Goal: Transaction & Acquisition: Purchase product/service

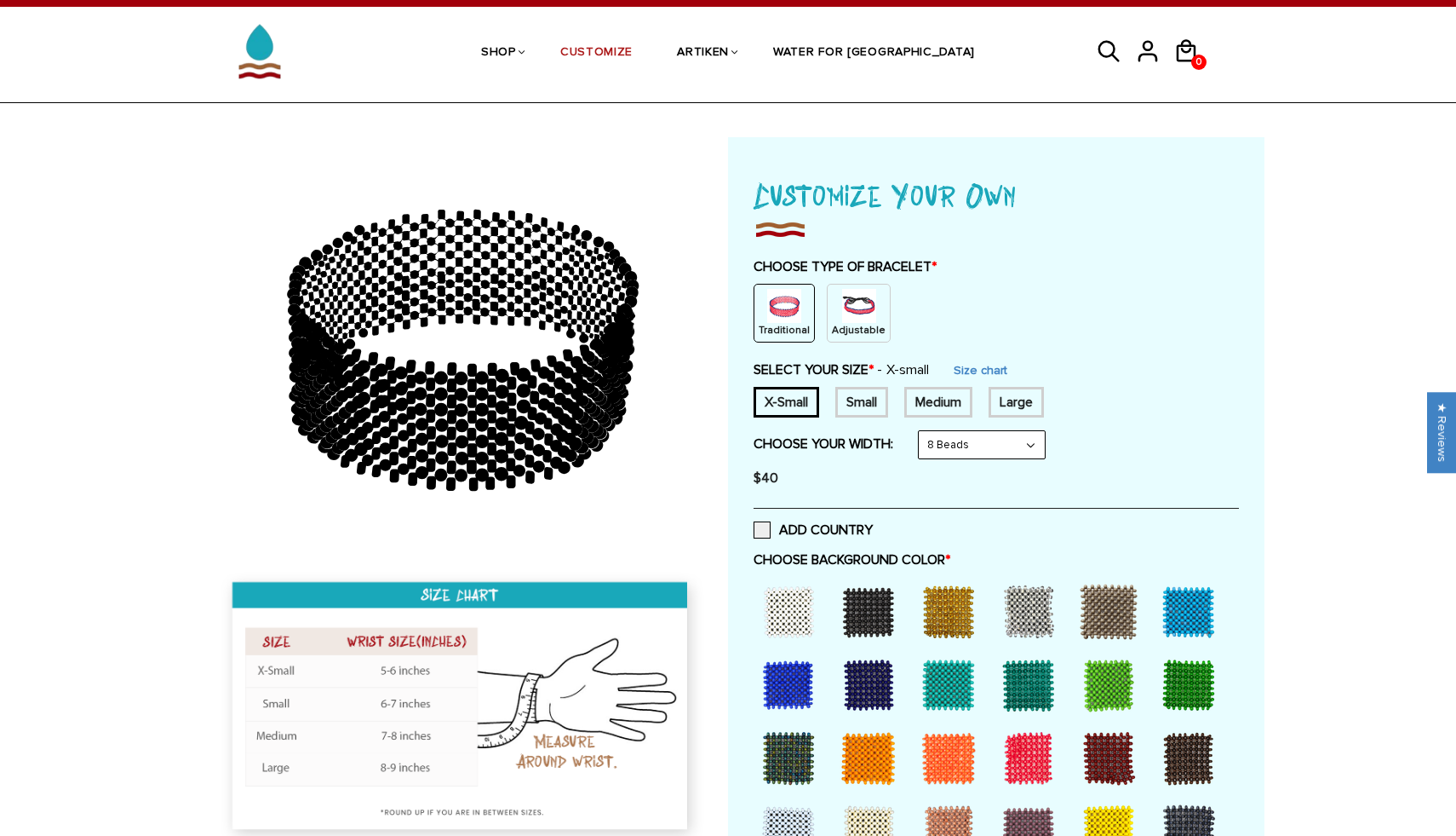
scroll to position [84, 0]
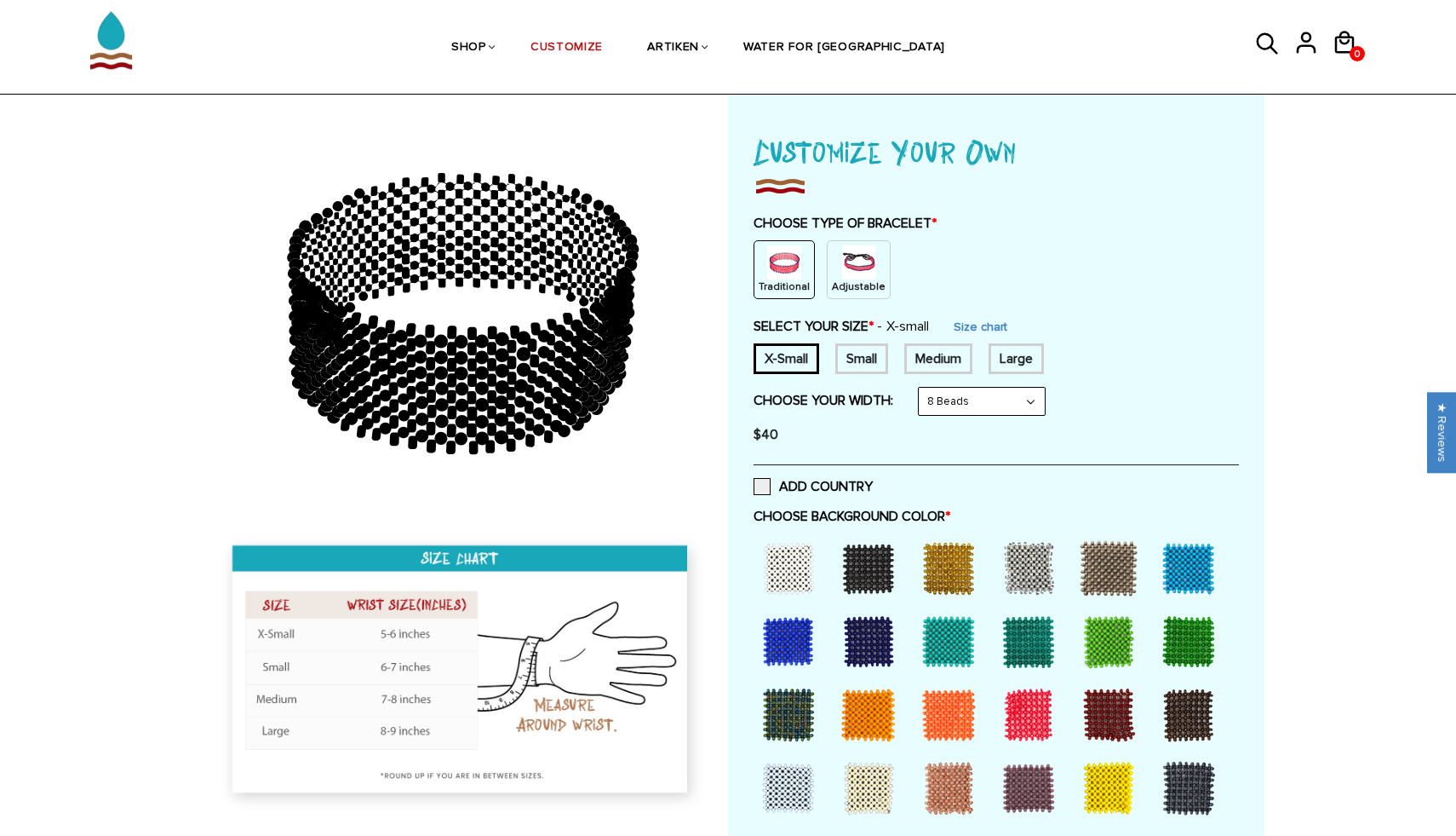
click at [855, 279] on p "Adjustable" at bounding box center [859, 286] width 53 height 14
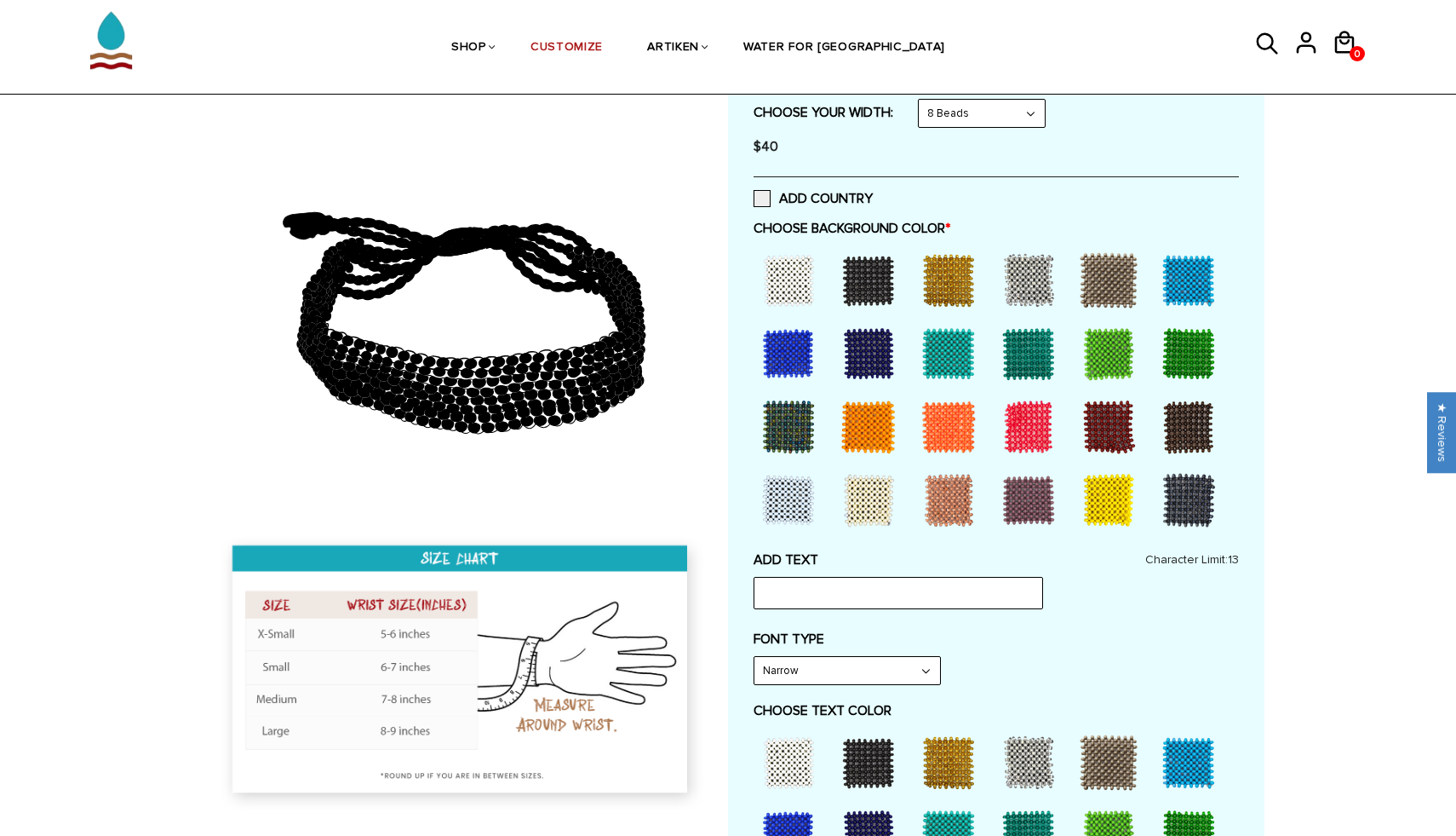
scroll to position [313, 0]
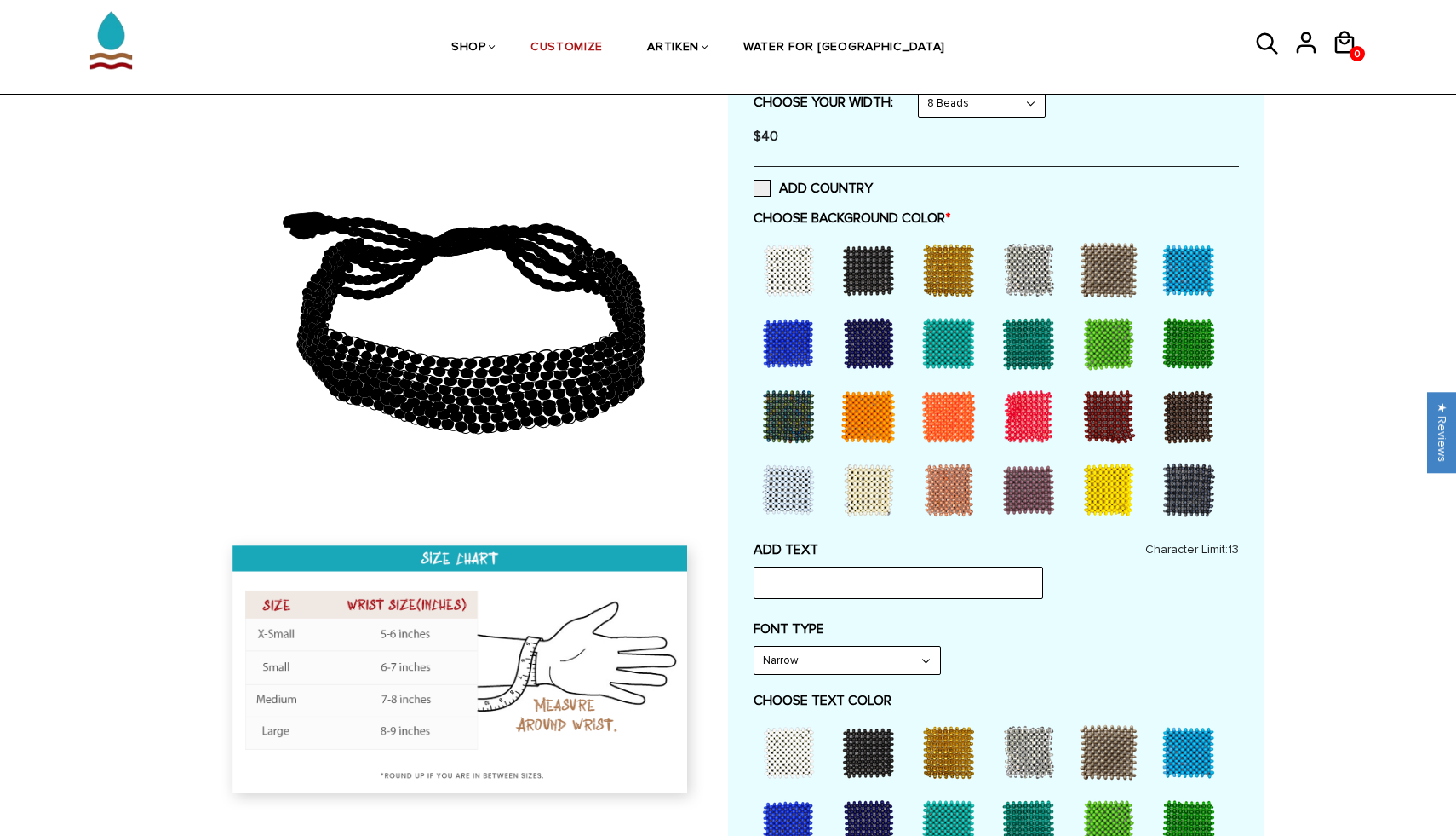
click at [1196, 346] on div at bounding box center [1189, 343] width 68 height 68
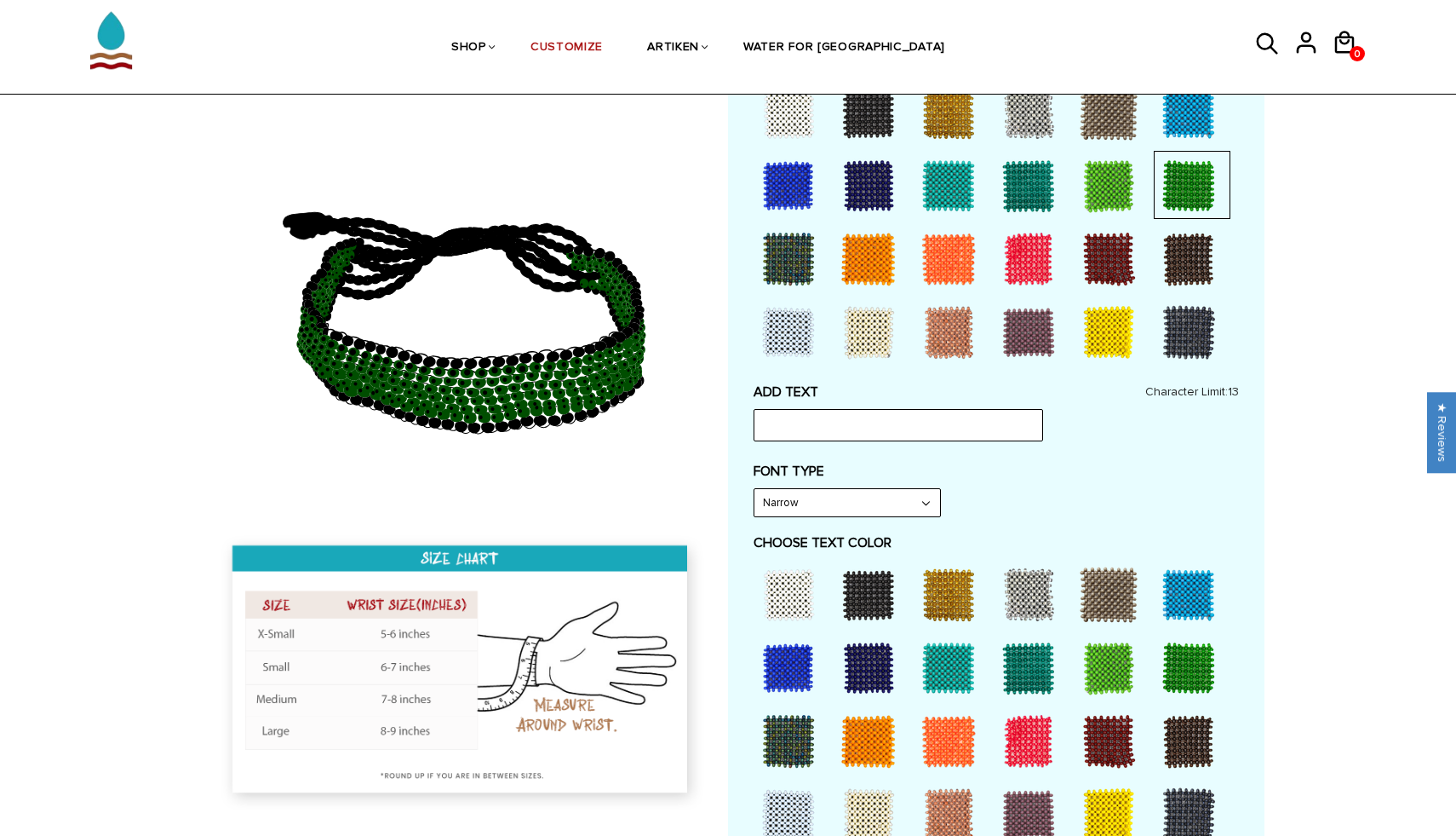
scroll to position [482, 0]
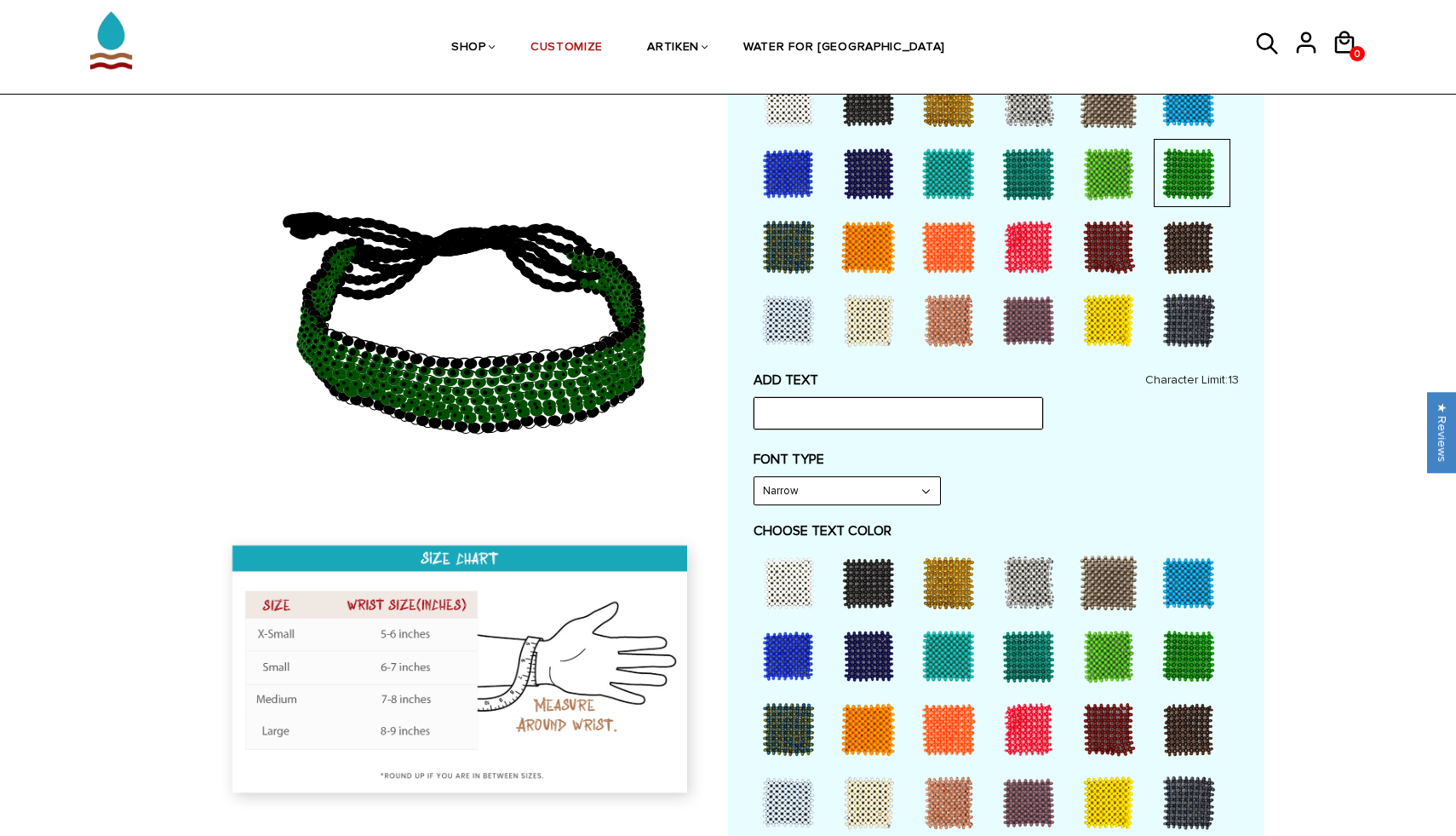
click at [851, 422] on input "text" at bounding box center [898, 413] width 290 height 32
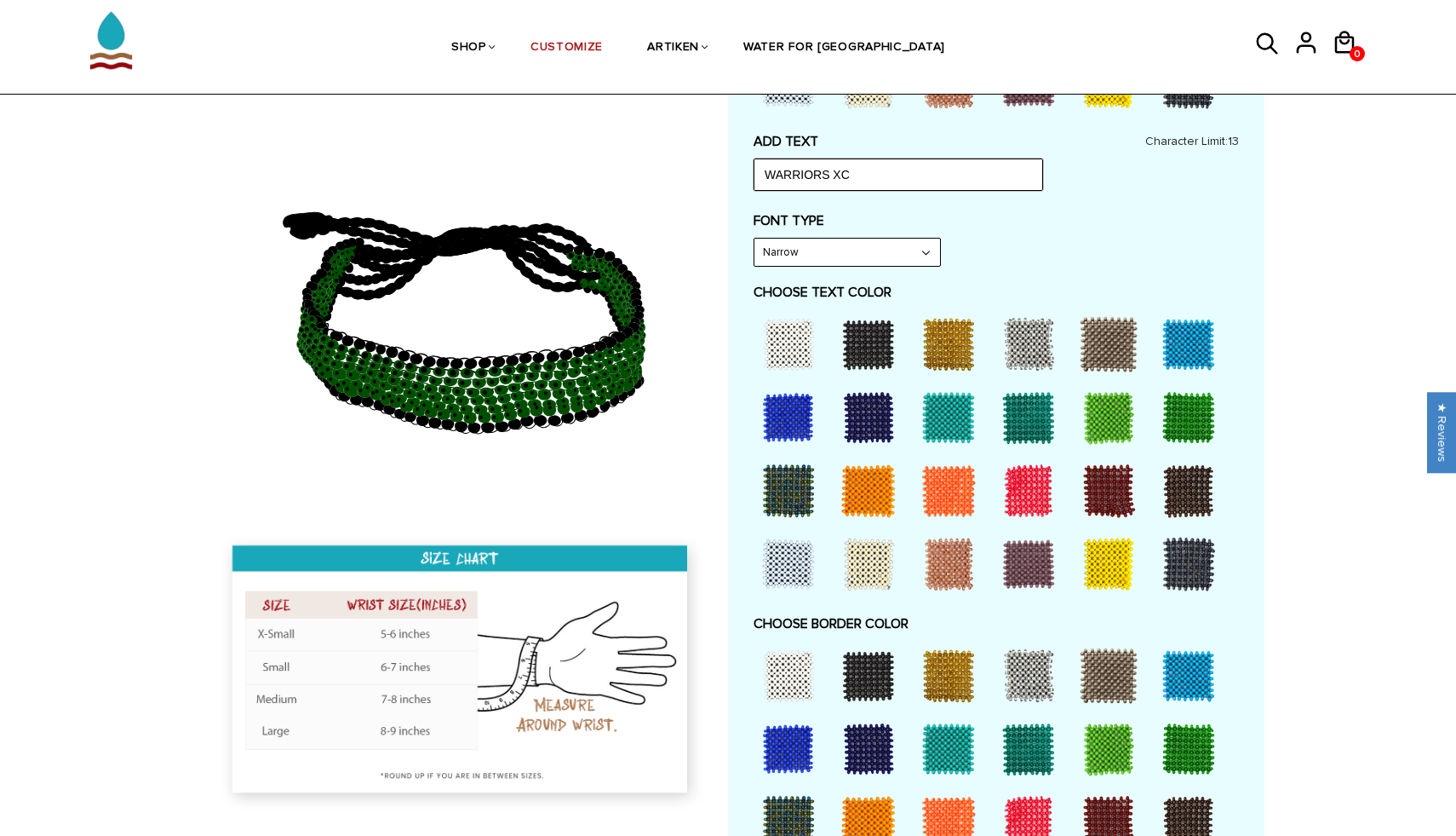
scroll to position [737, 0]
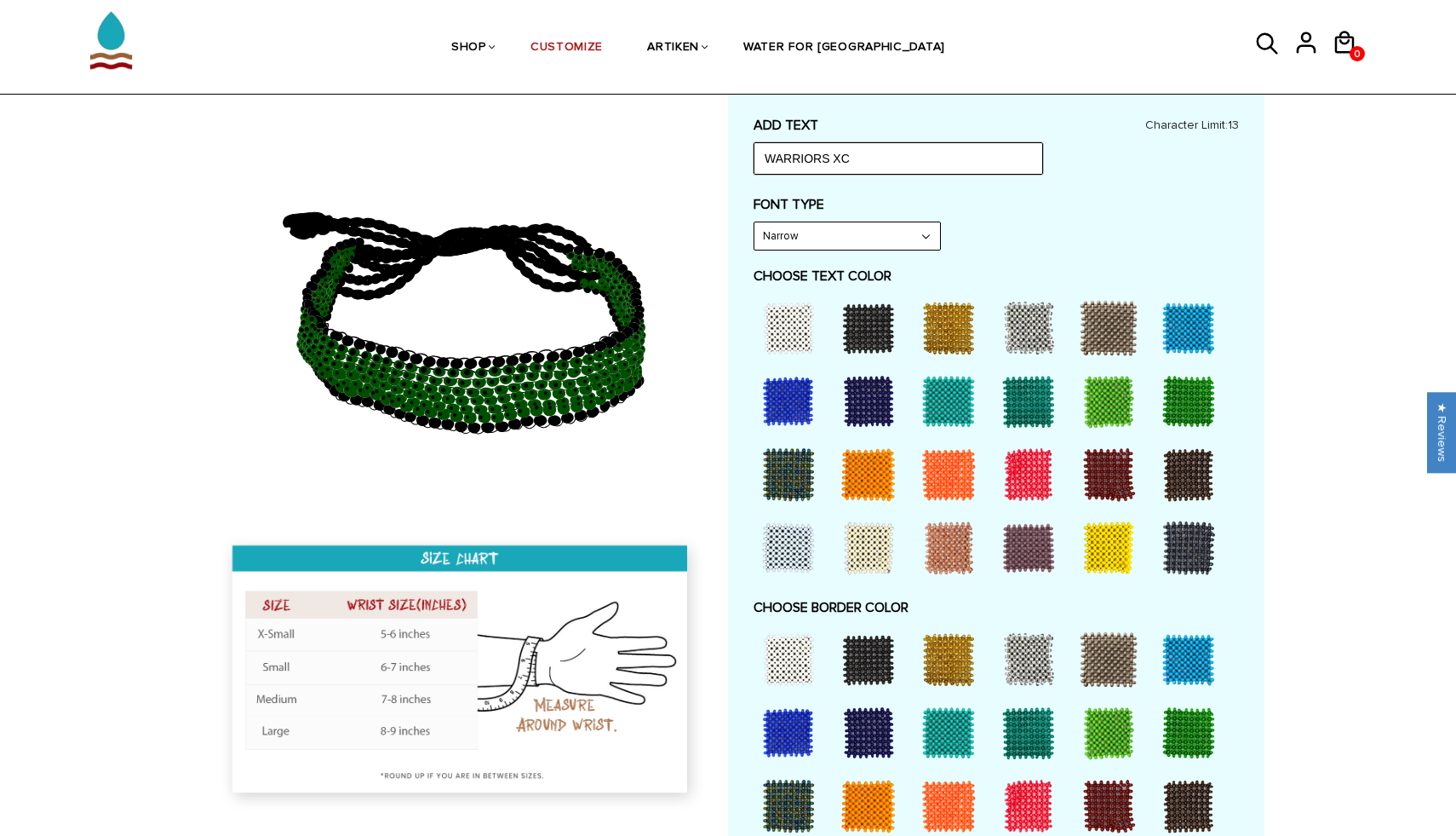
type input "WARRIORS XC"
click at [798, 326] on div at bounding box center [789, 328] width 68 height 68
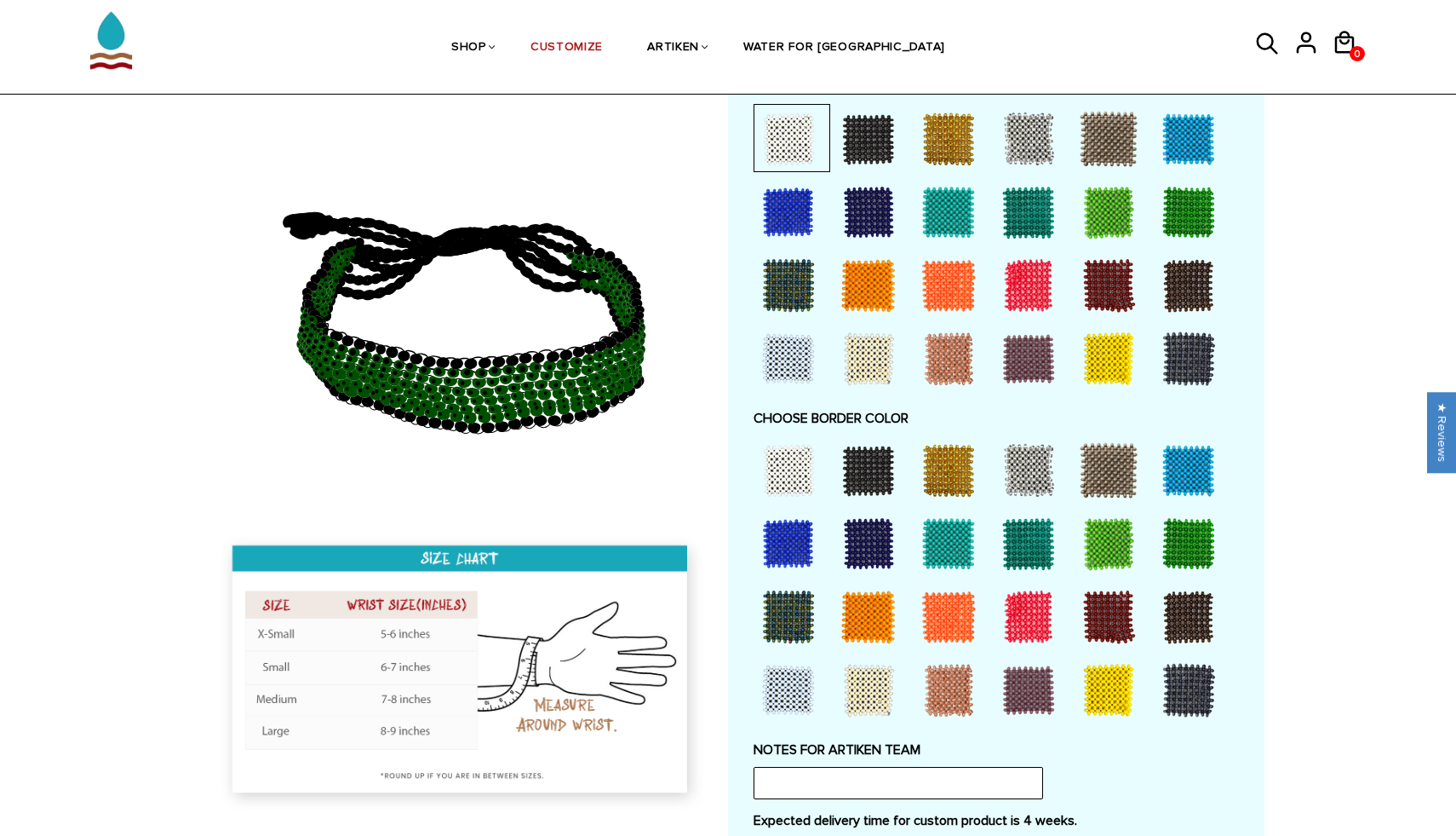
scroll to position [947, 0]
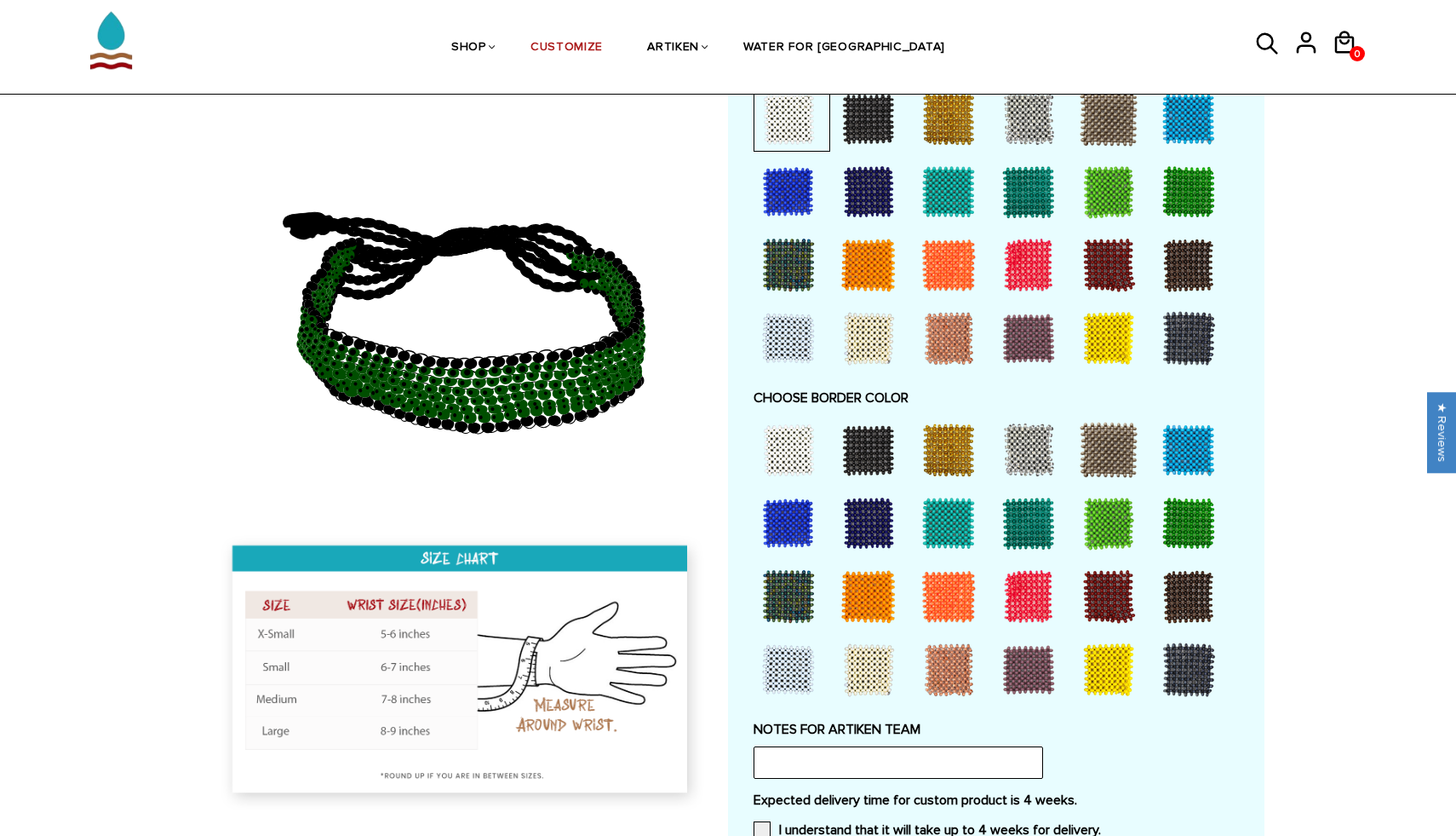
click at [1028, 448] on div at bounding box center [1028, 449] width 68 height 68
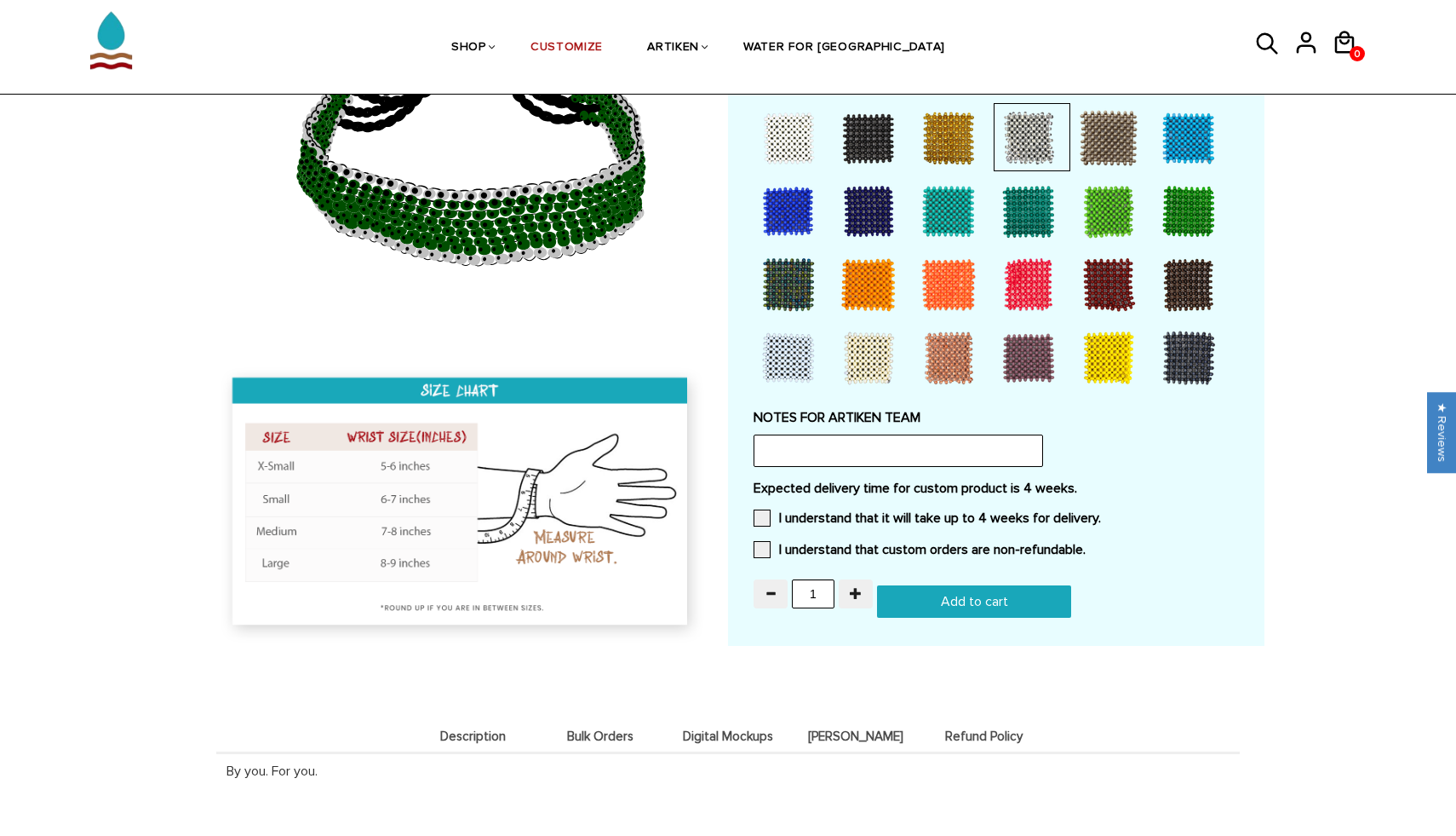
scroll to position [1273, 0]
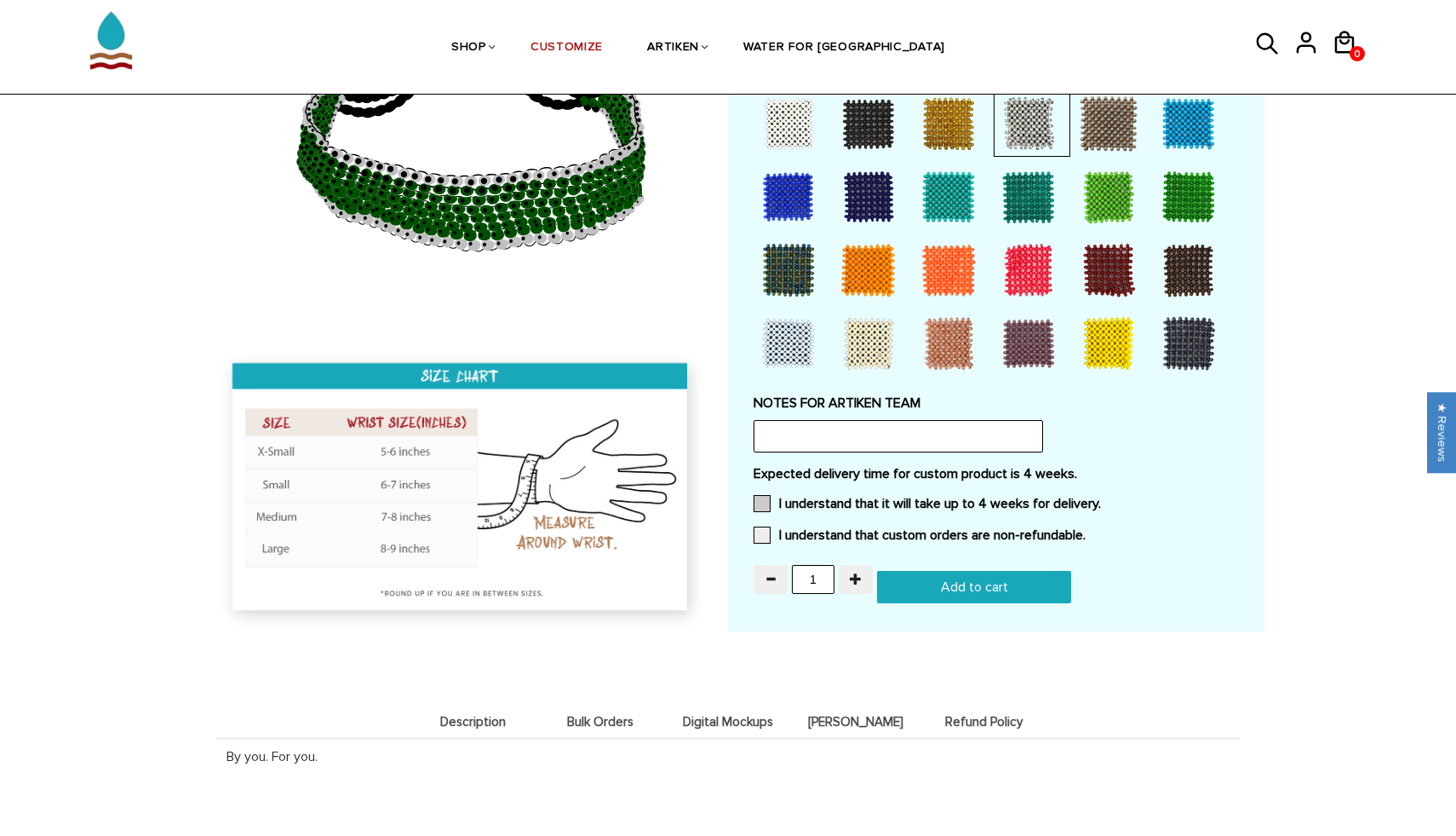
click at [769, 501] on span at bounding box center [762, 503] width 17 height 17
click at [1101, 498] on input "I understand that it will take up to 4 weeks for delivery." at bounding box center [1101, 498] width 0 height 0
click at [759, 529] on span at bounding box center [762, 535] width 17 height 17
click at [1085, 529] on input "I understand that custom orders are non-refundable." at bounding box center [1085, 529] width 0 height 0
click at [957, 581] on input "Add to cart" at bounding box center [974, 586] width 194 height 32
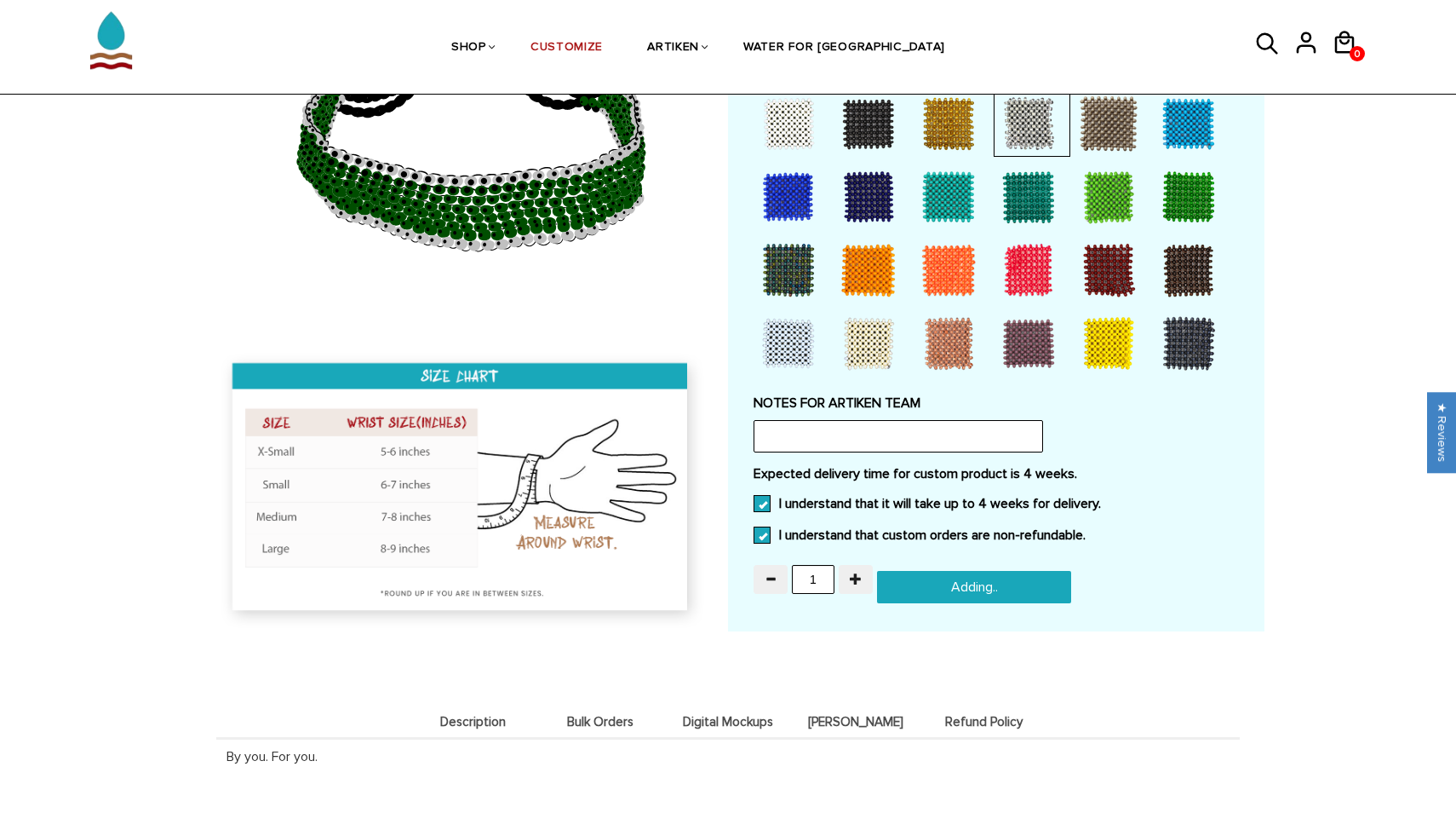
type input "Add to cart"
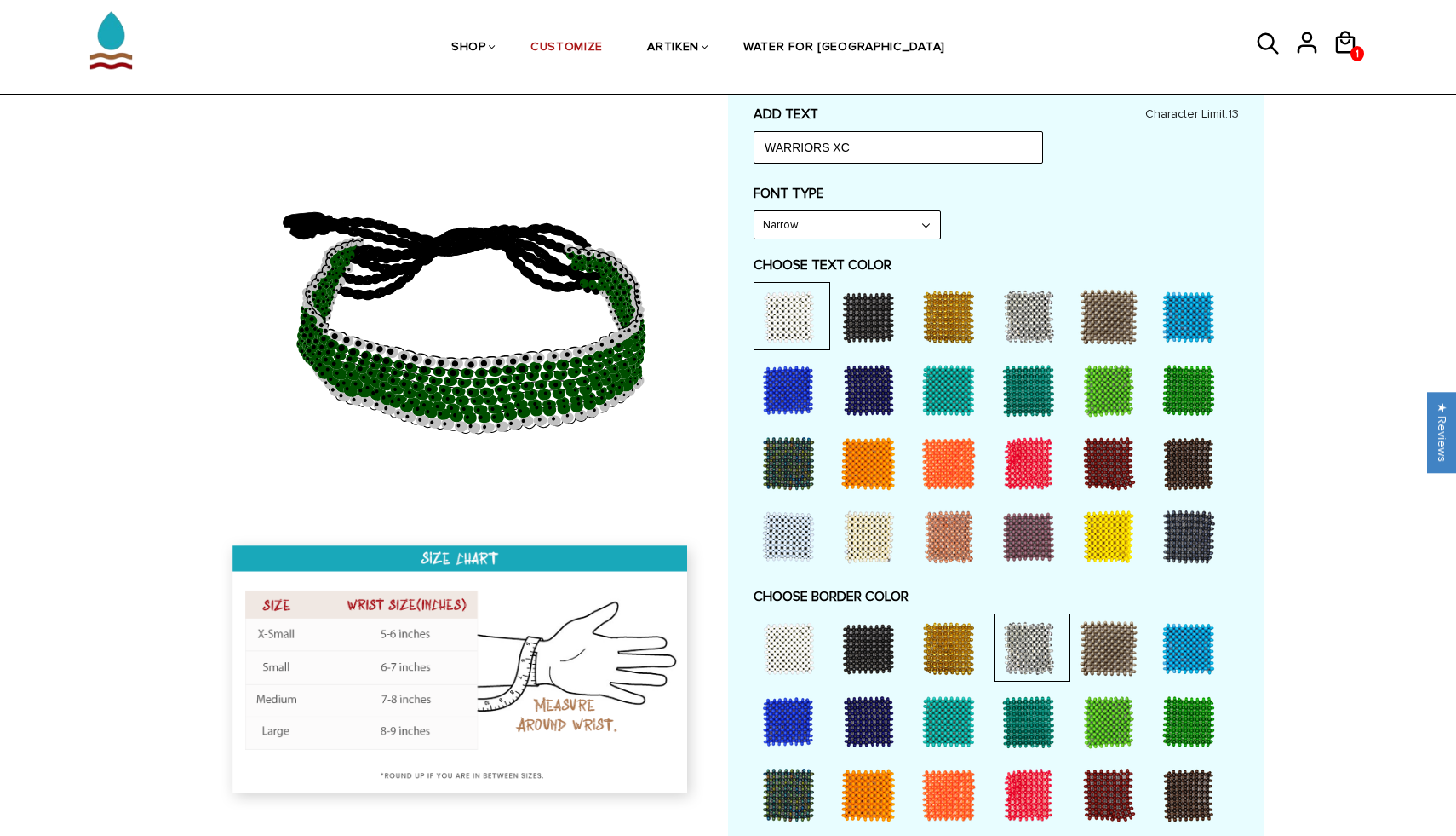
scroll to position [734, 0]
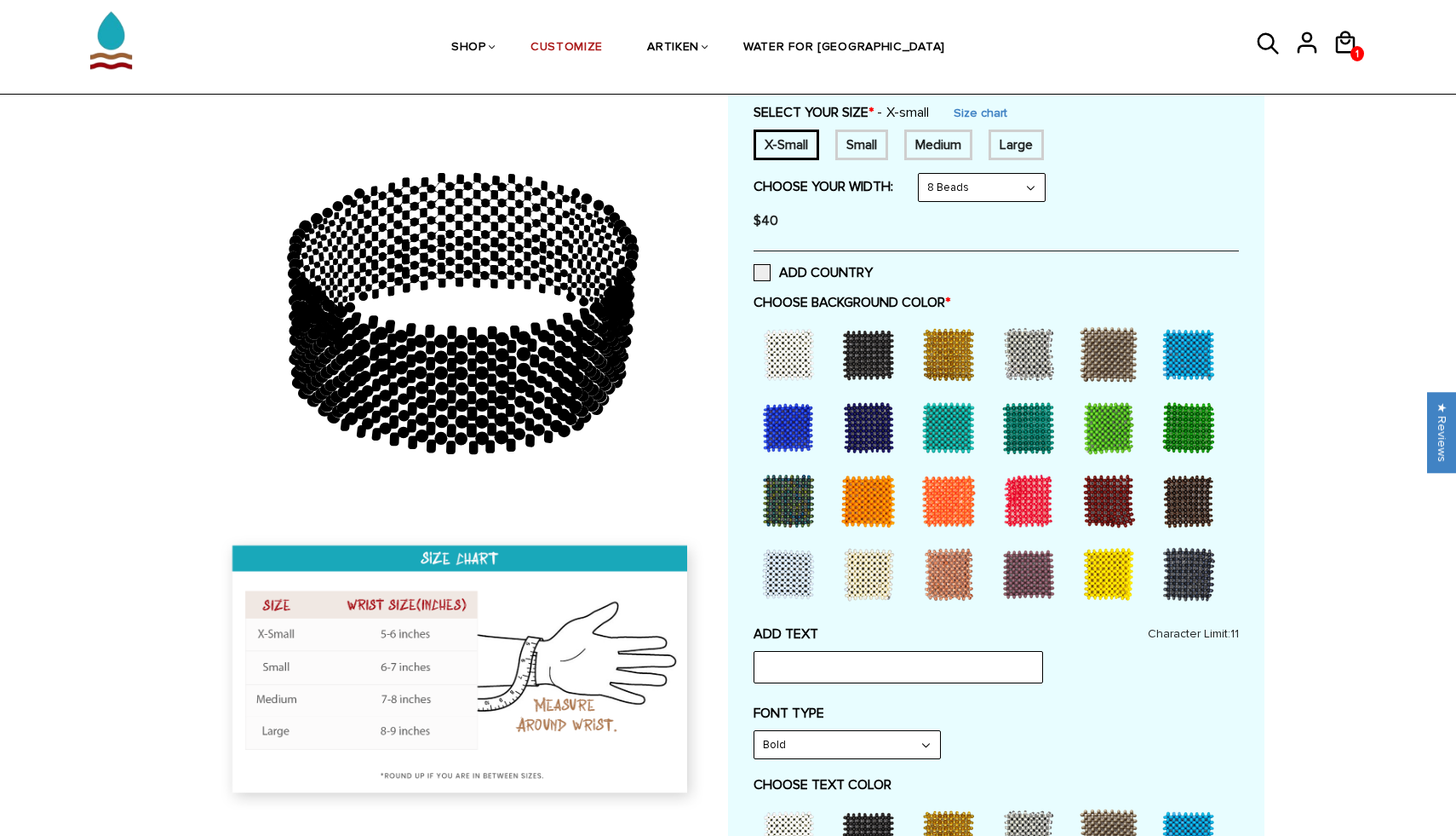
scroll to position [271, 0]
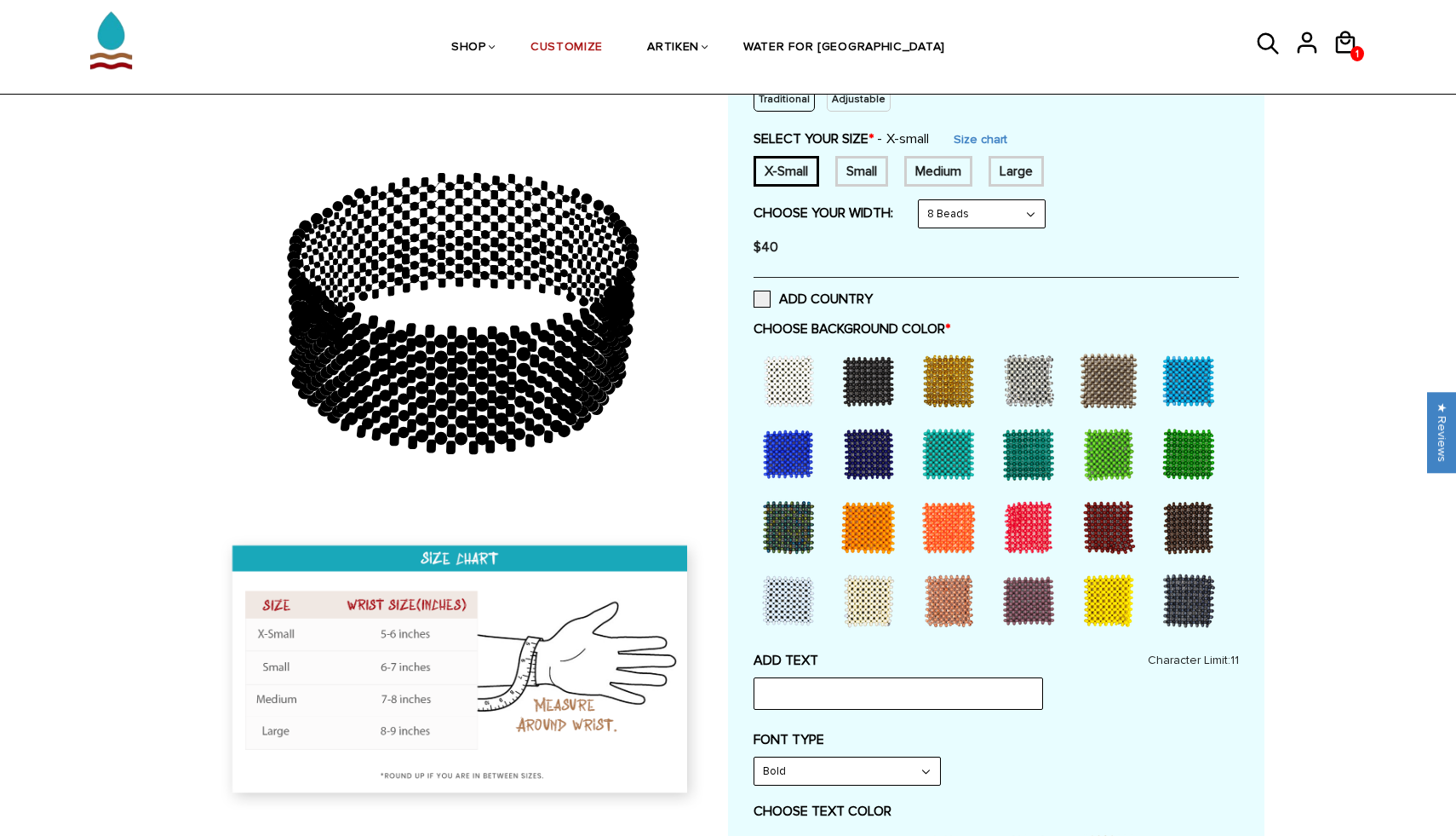
click at [1185, 461] on div at bounding box center [1189, 454] width 68 height 68
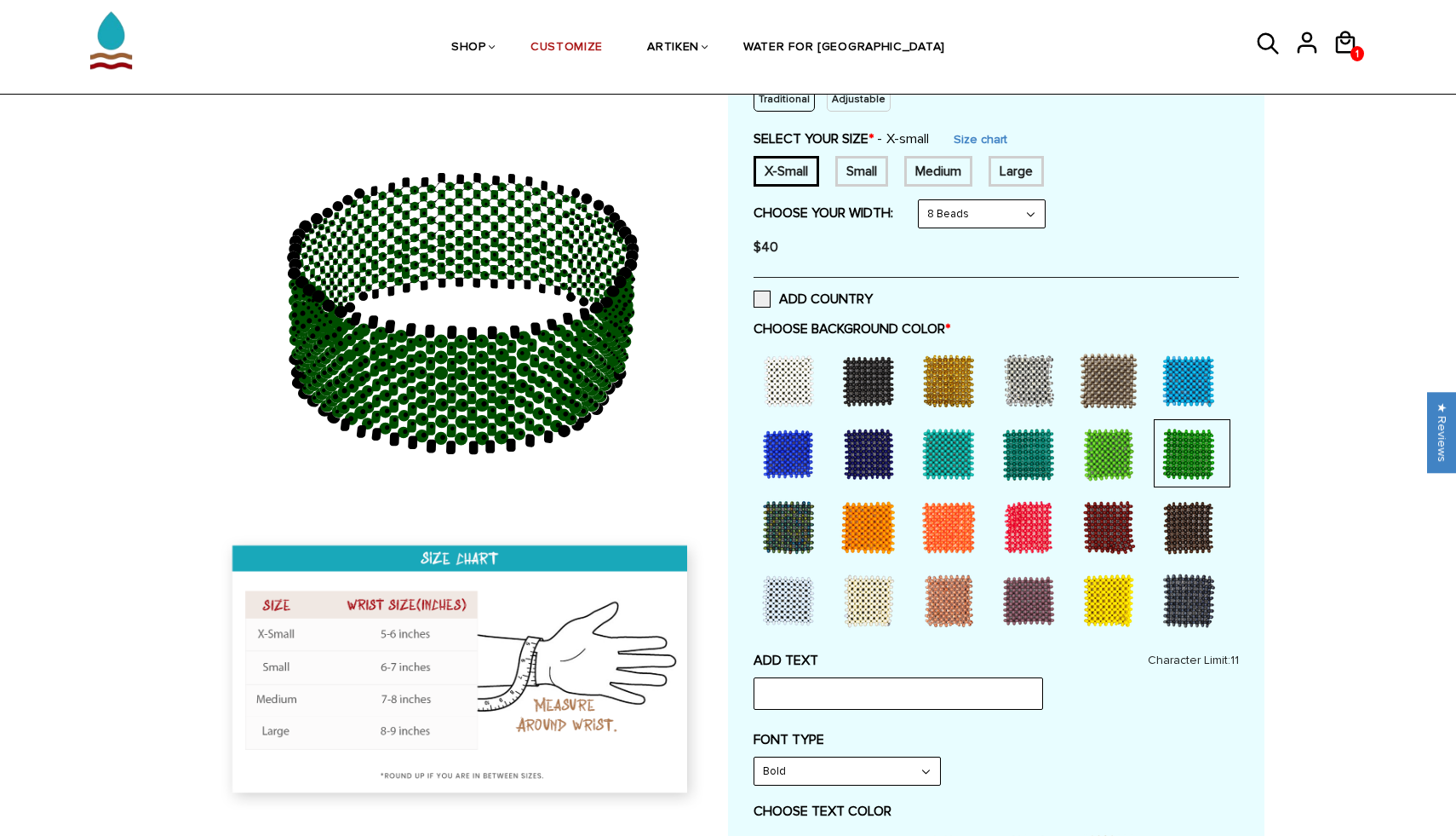
click at [1039, 453] on div at bounding box center [1028, 454] width 68 height 68
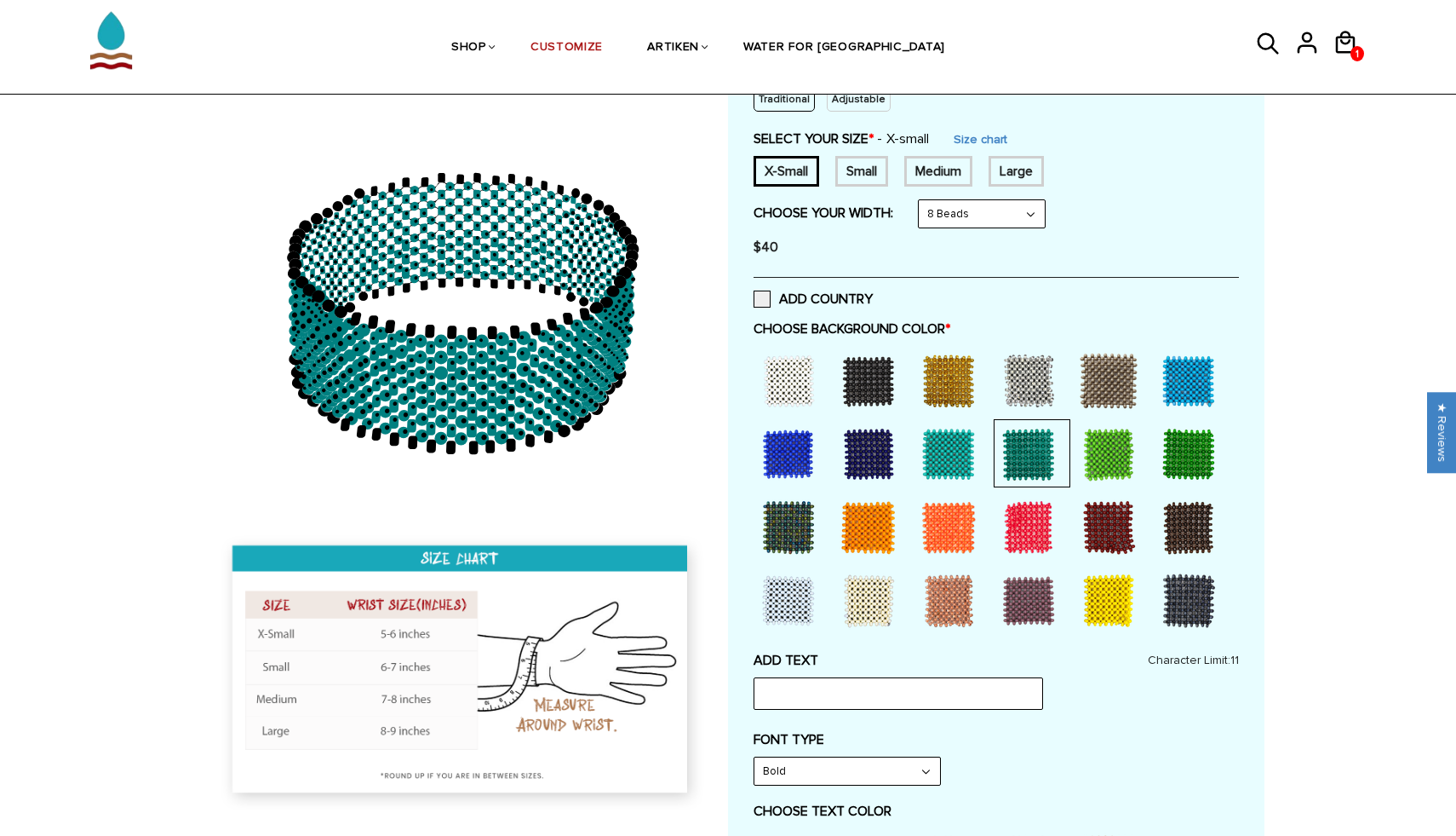
click at [1201, 467] on div at bounding box center [1189, 454] width 68 height 68
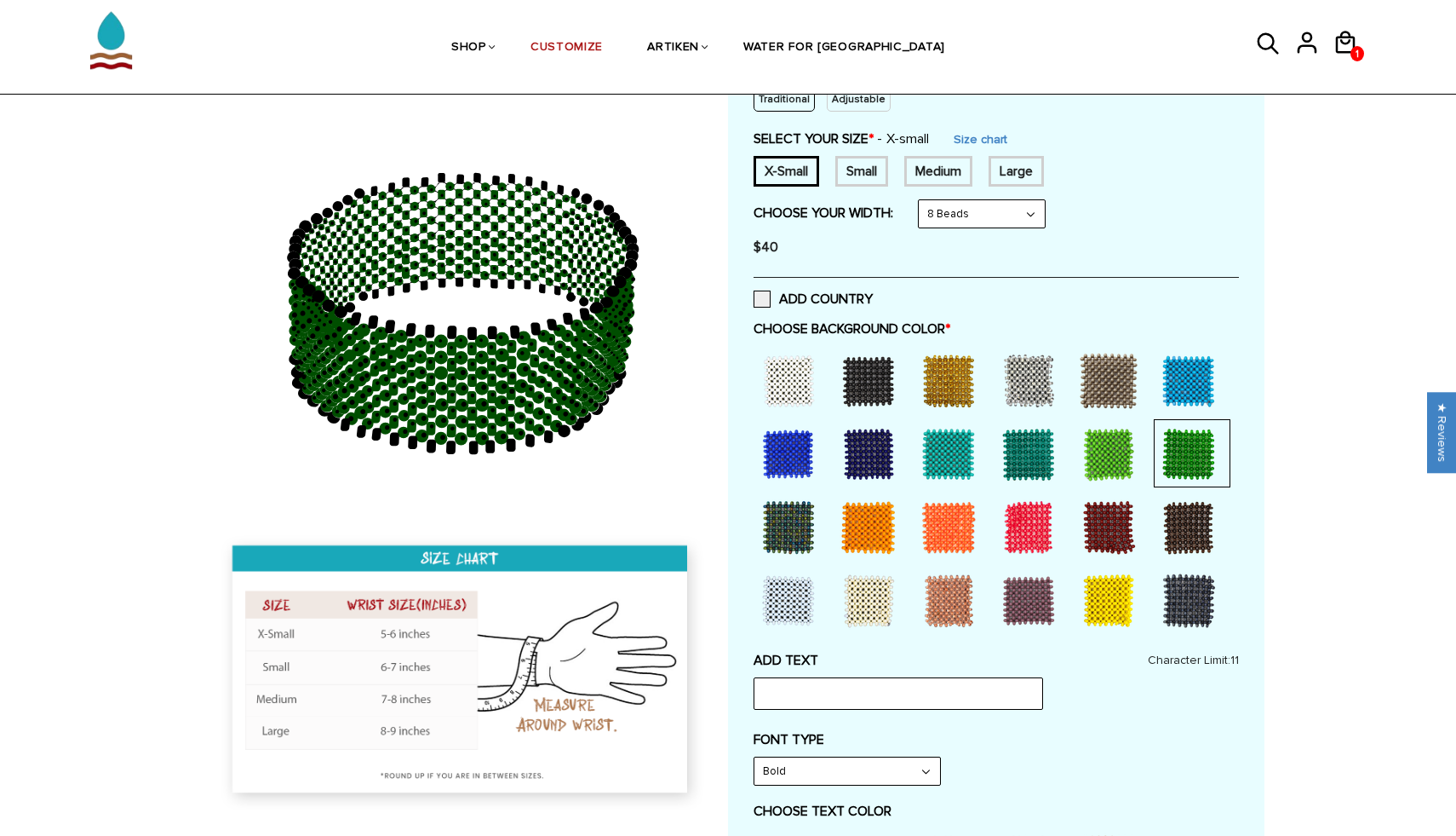
click at [1022, 452] on div at bounding box center [1028, 454] width 68 height 68
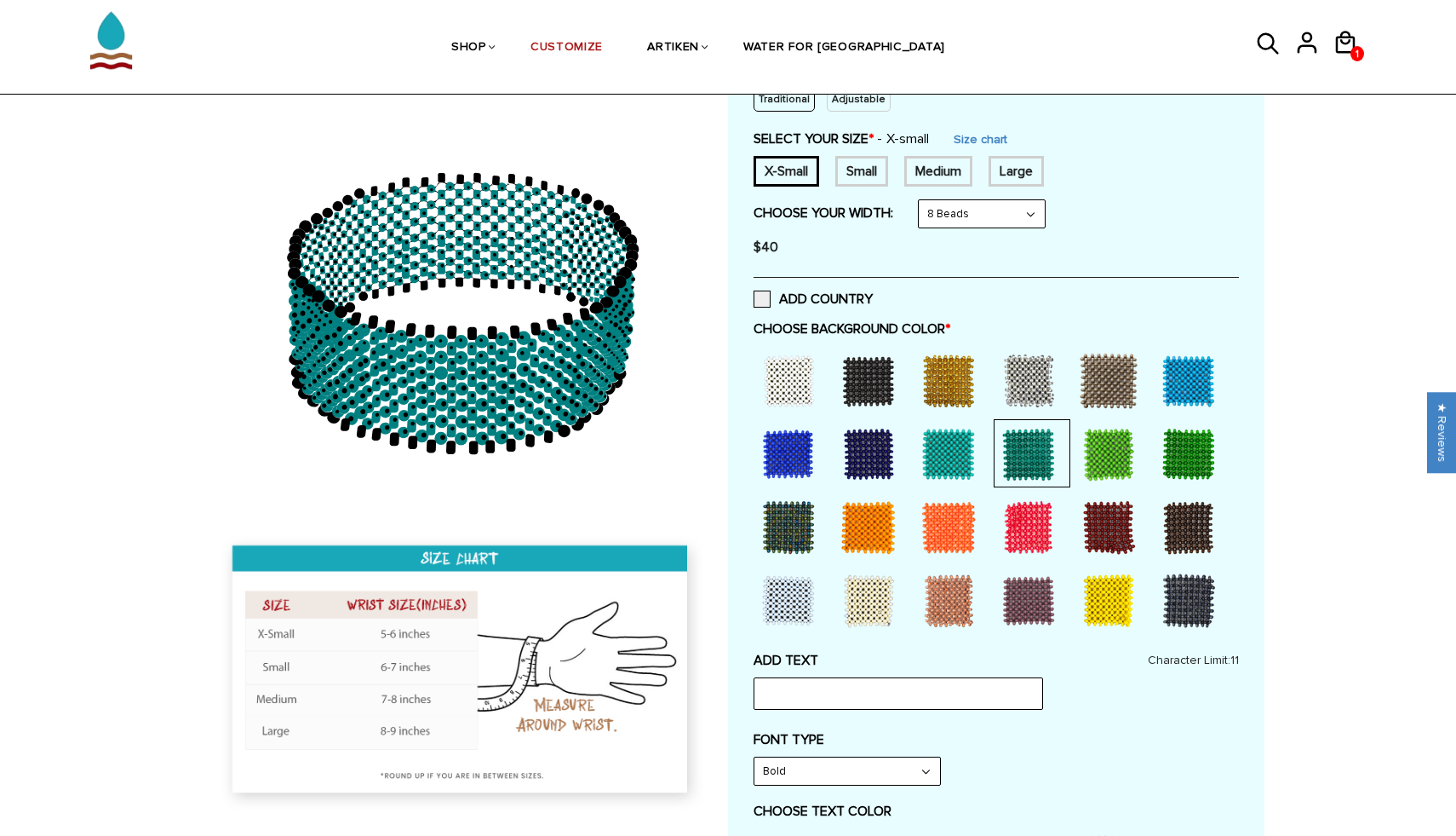
click at [1196, 451] on div at bounding box center [1189, 454] width 68 height 68
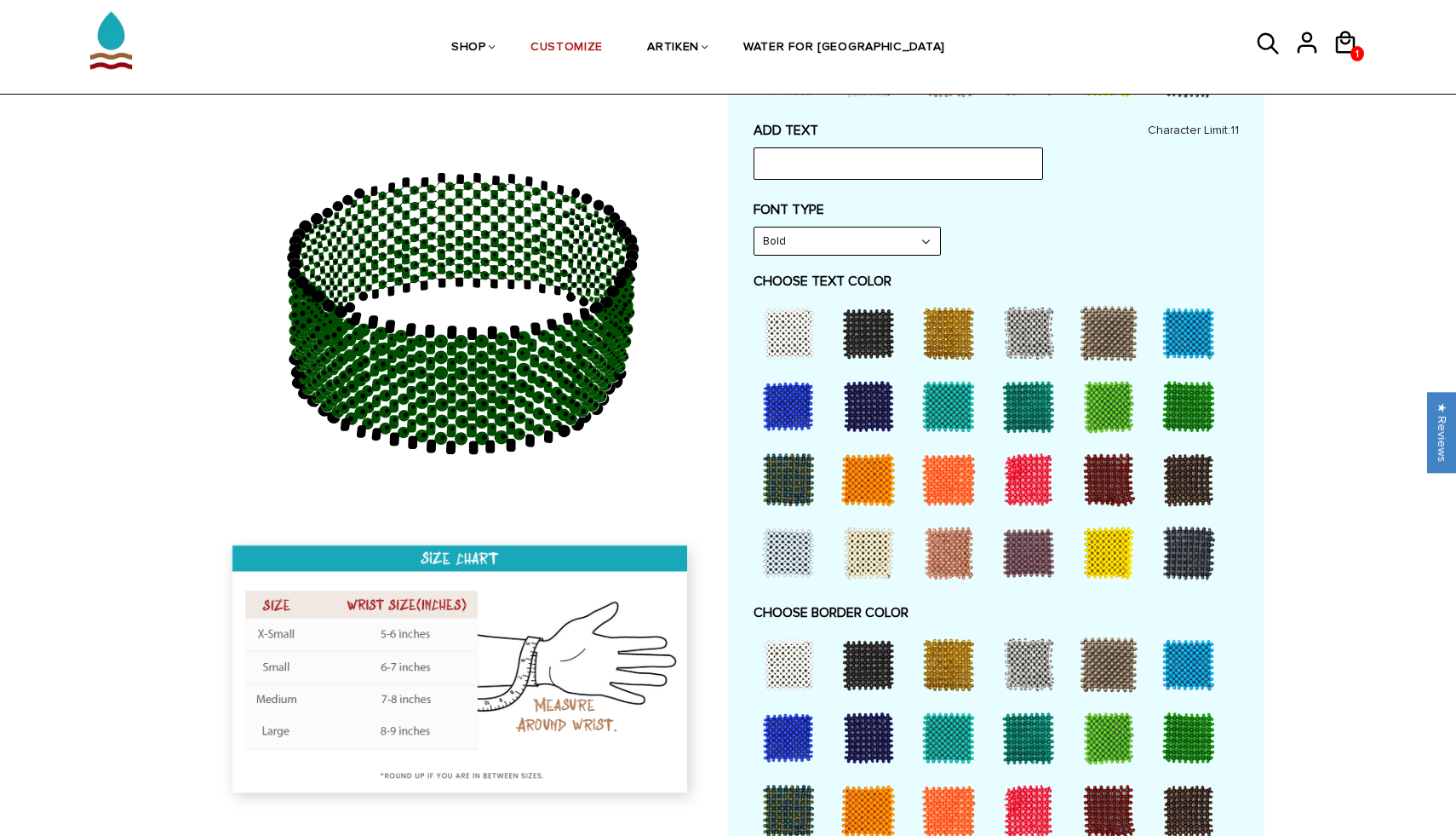
scroll to position [803, 0]
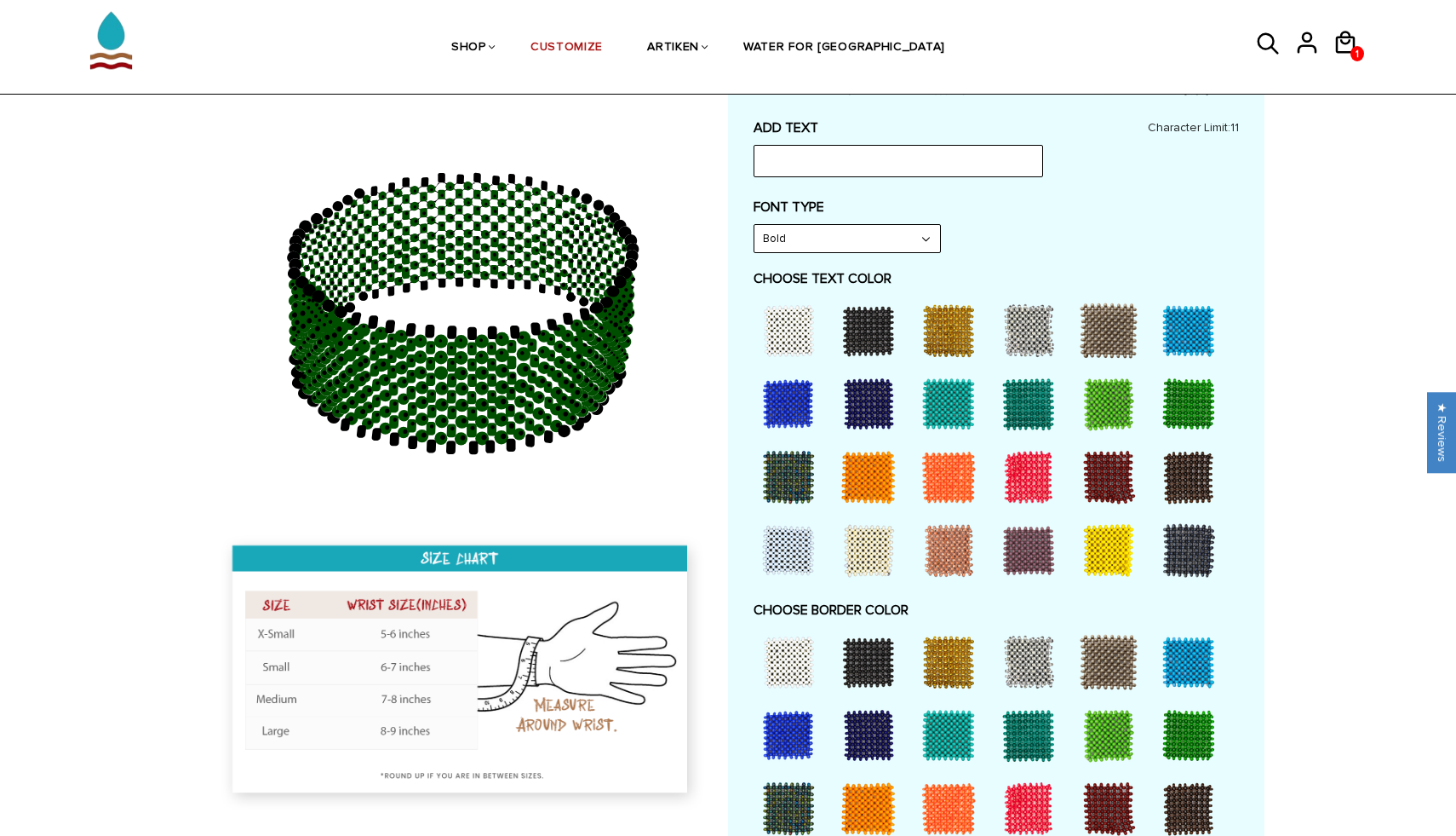
click at [796, 240] on select "Bold" at bounding box center [847, 238] width 185 height 28
click at [755, 225] on select "Bold" at bounding box center [847, 238] width 185 height 28
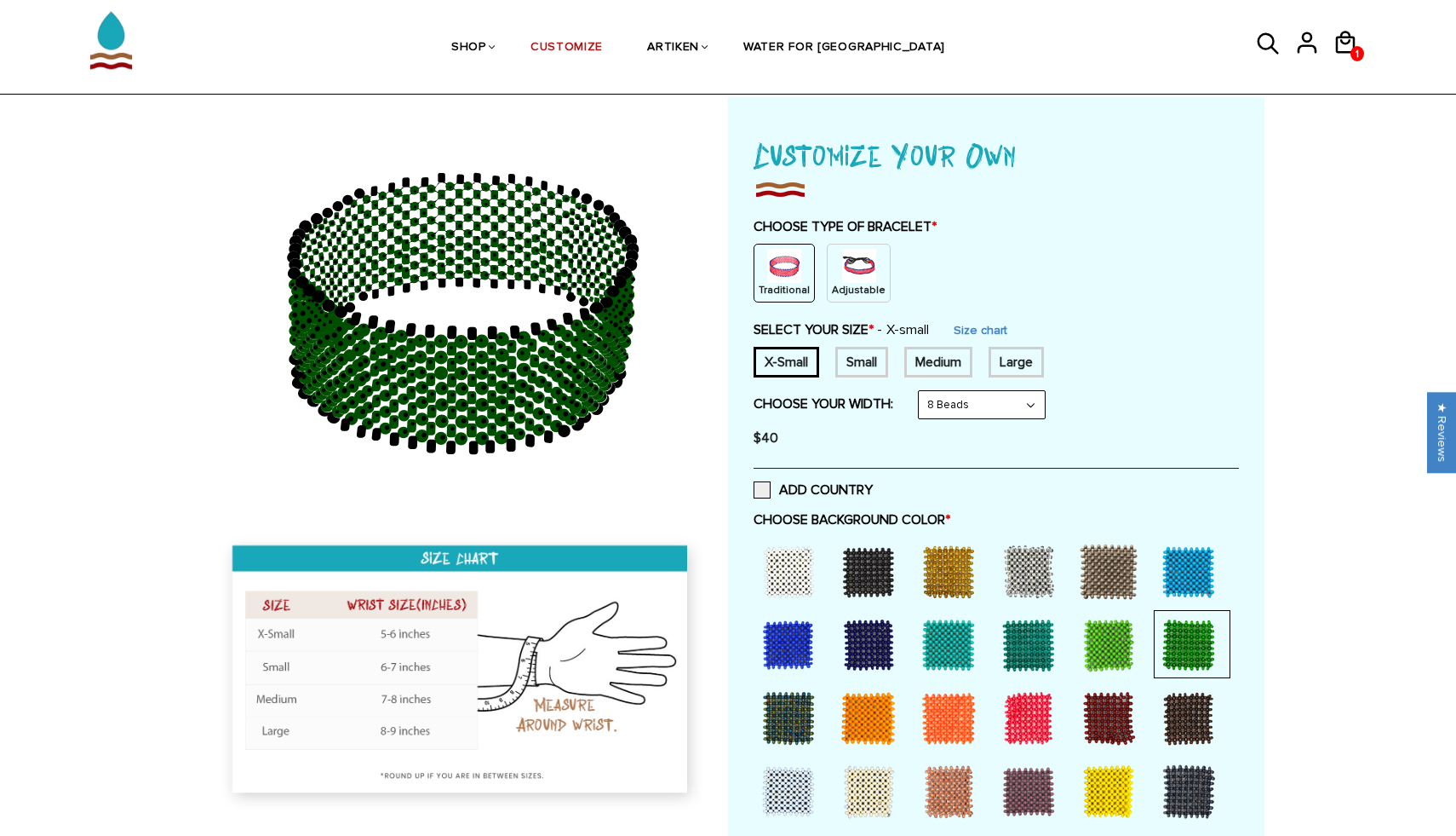
scroll to position [74, 0]
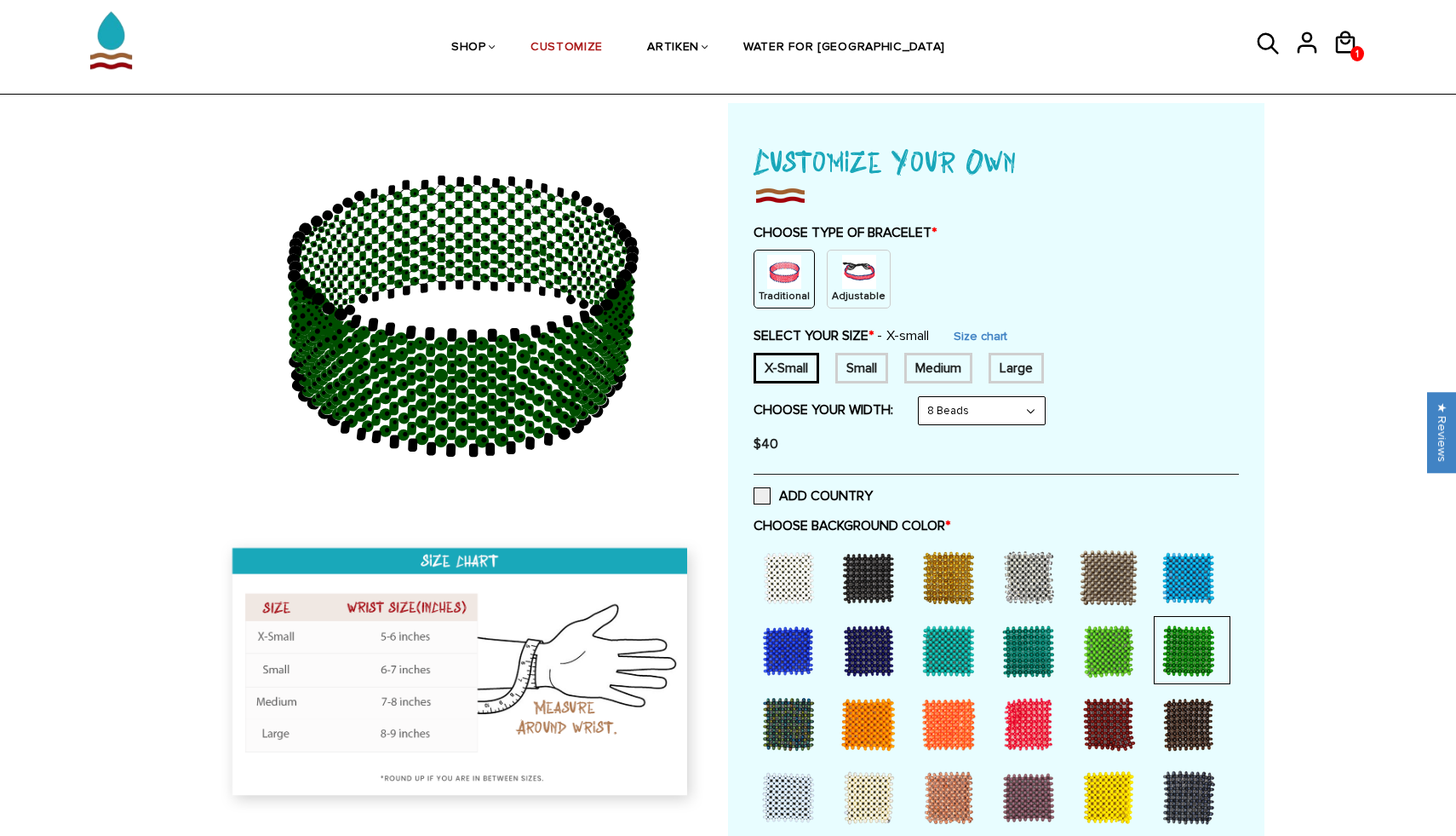
click at [781, 286] on img at bounding box center [784, 272] width 34 height 34
click at [855, 281] on img at bounding box center [859, 272] width 34 height 34
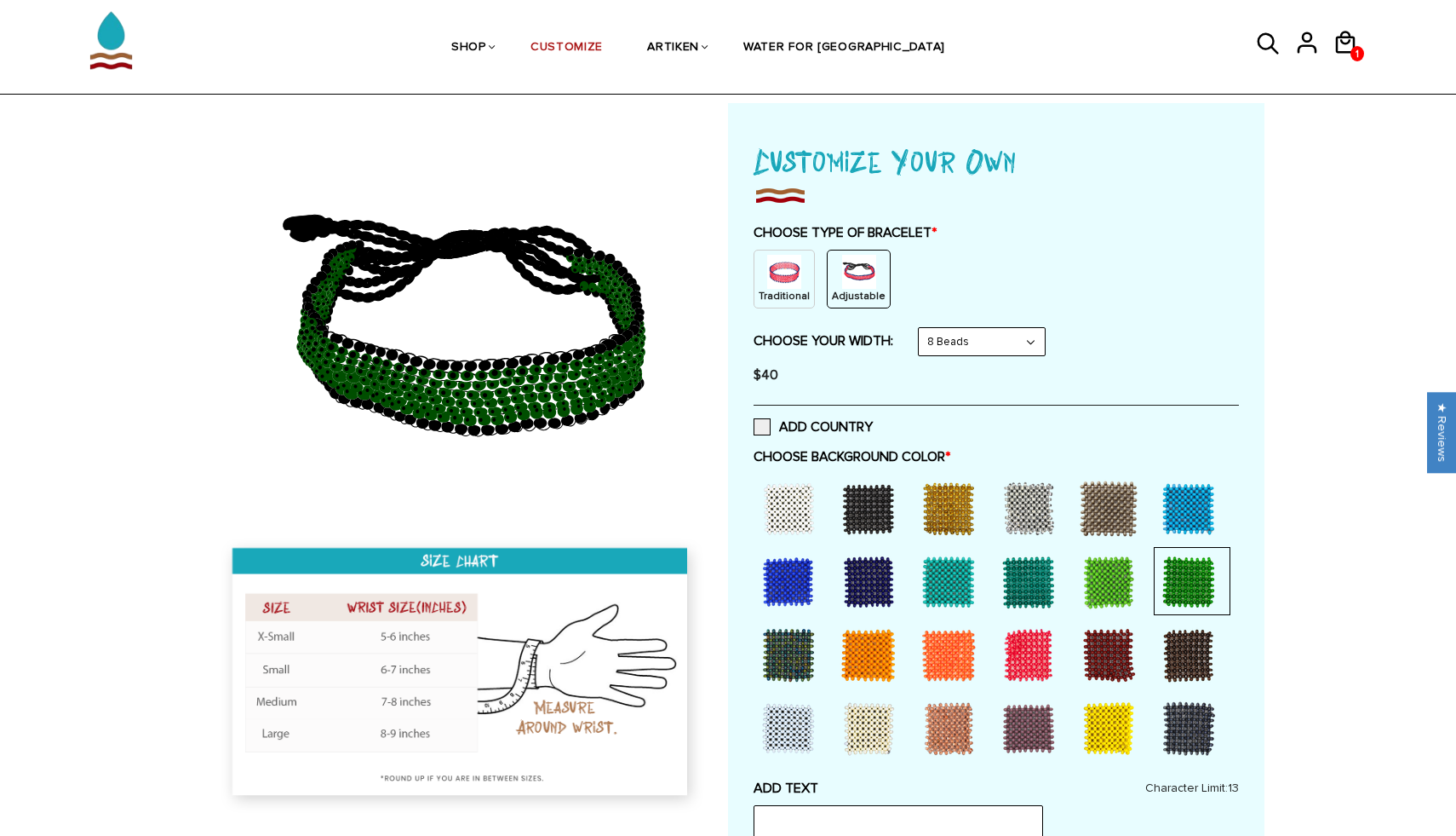
click at [777, 282] on img at bounding box center [784, 272] width 34 height 34
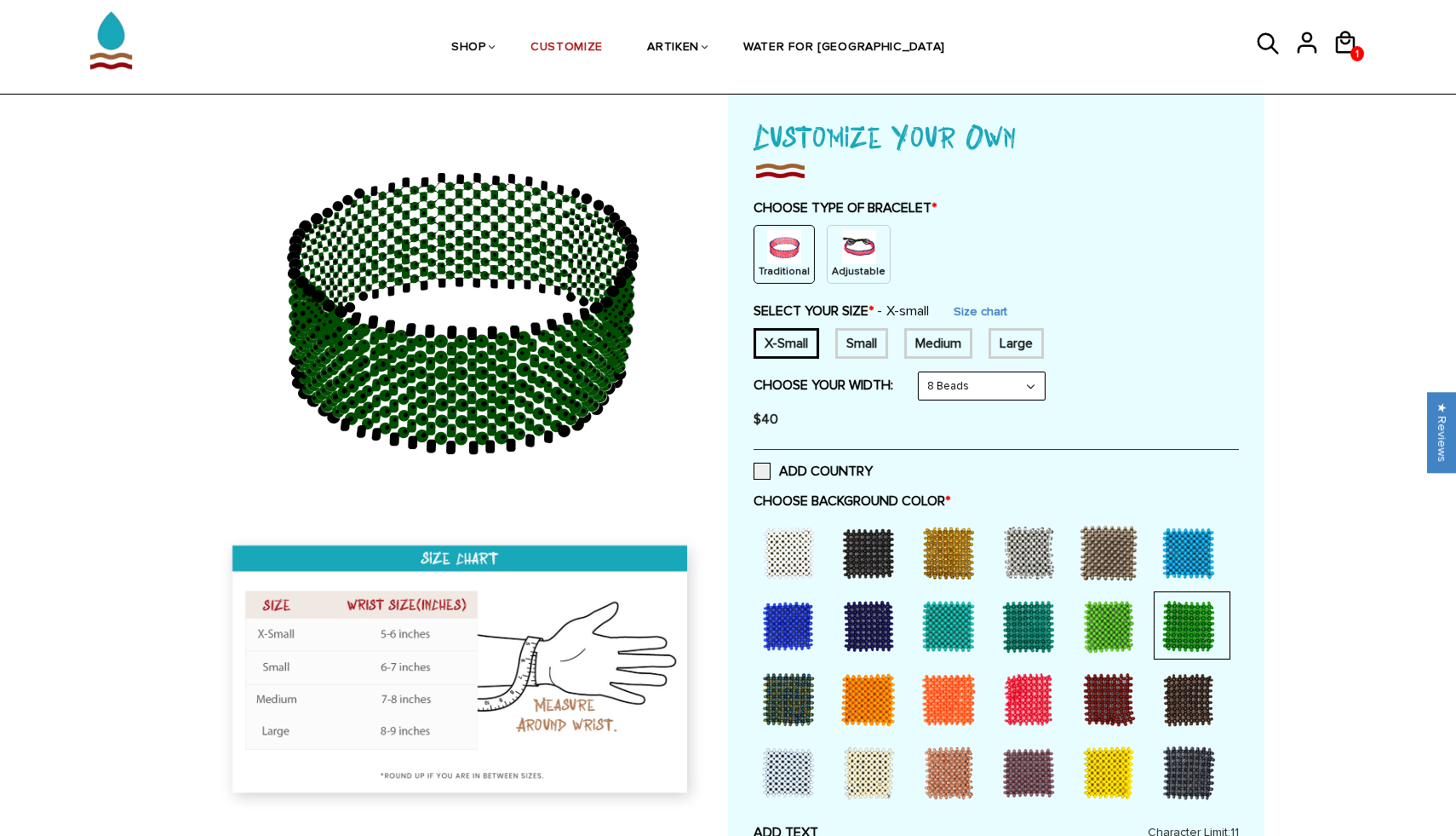
scroll to position [111, 0]
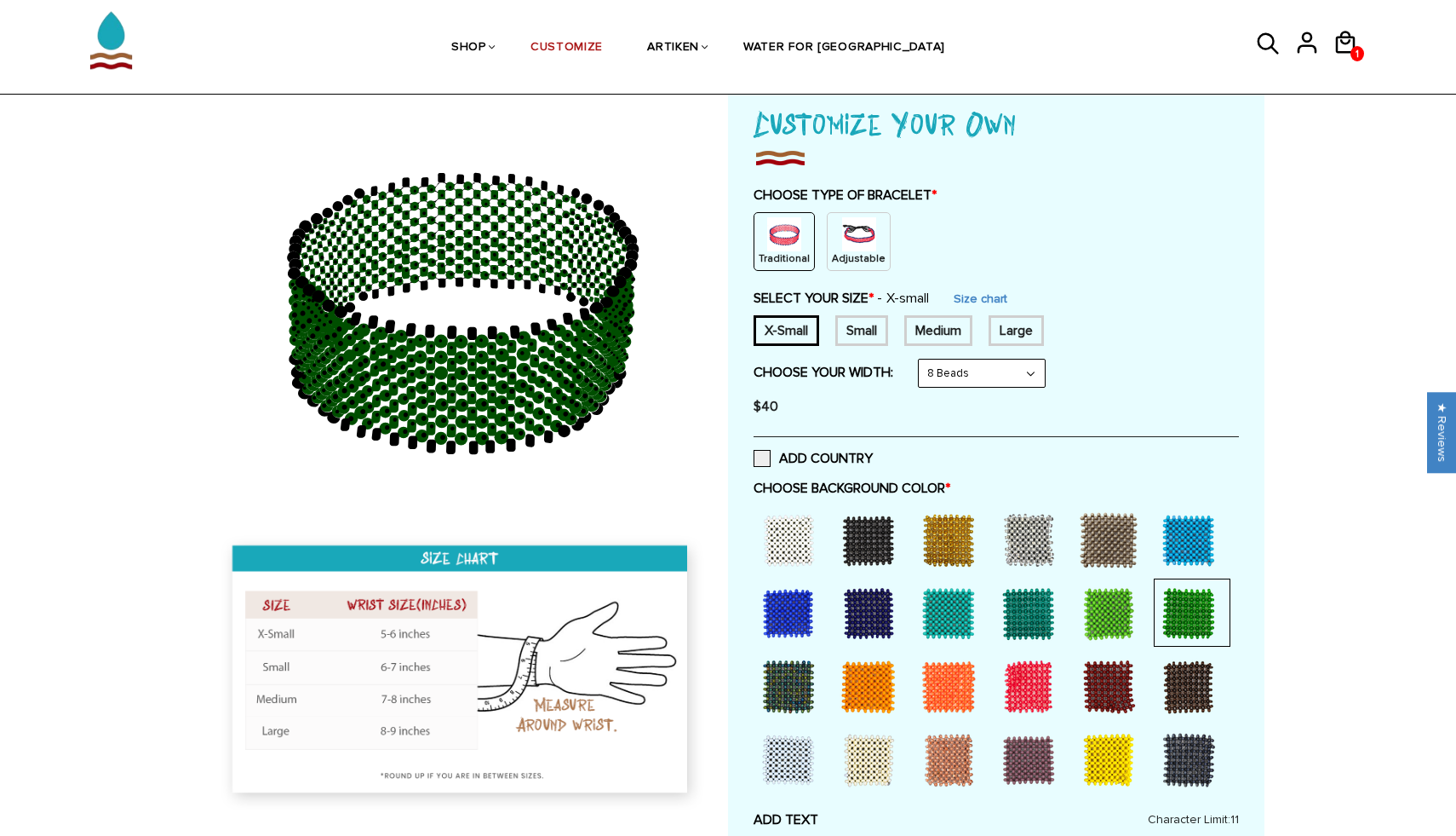
click at [944, 334] on div "Medium" at bounding box center [938, 331] width 68 height 30
click at [856, 251] on p "Adjustable" at bounding box center [859, 258] width 53 height 14
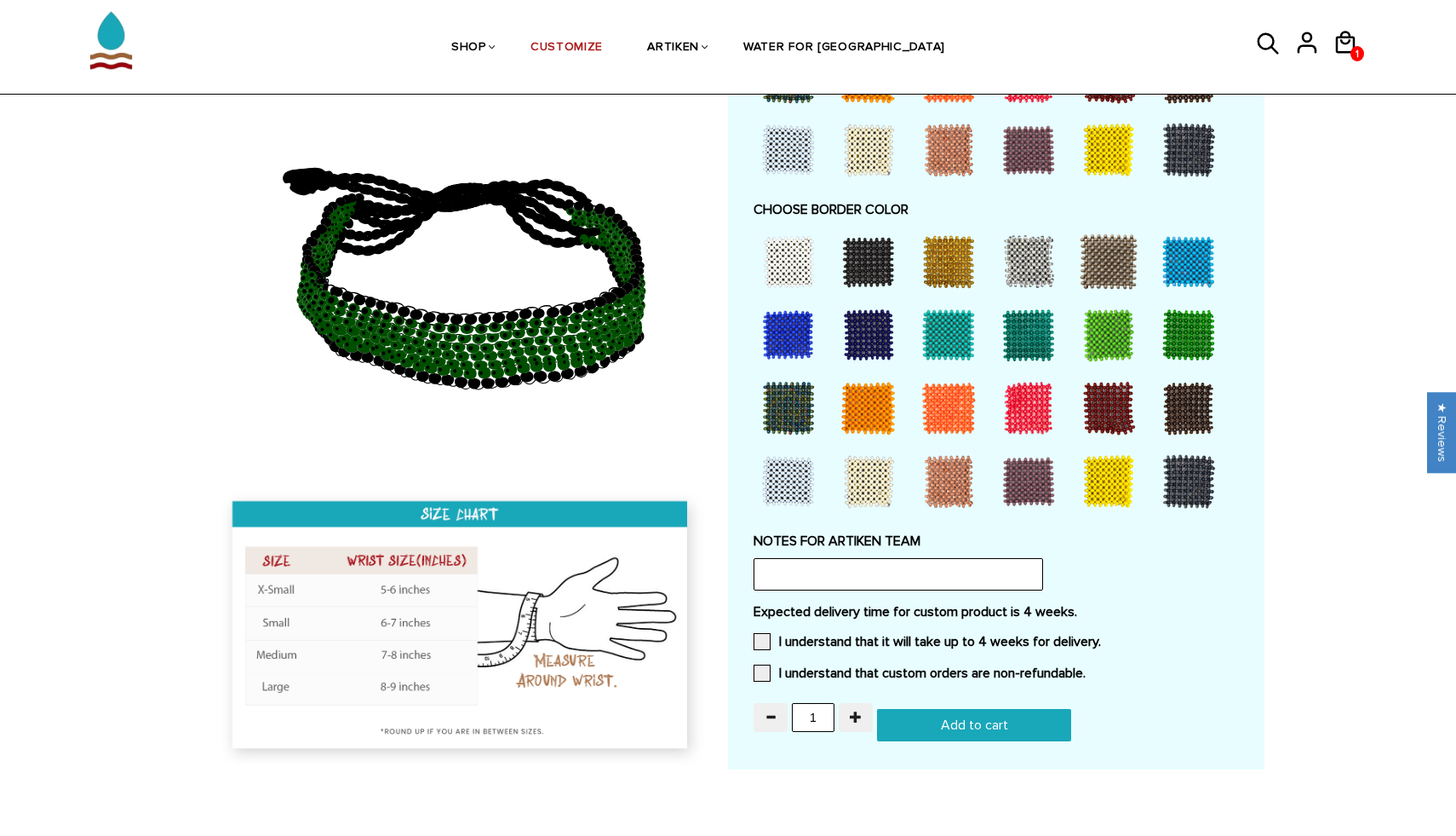
scroll to position [1126, 0]
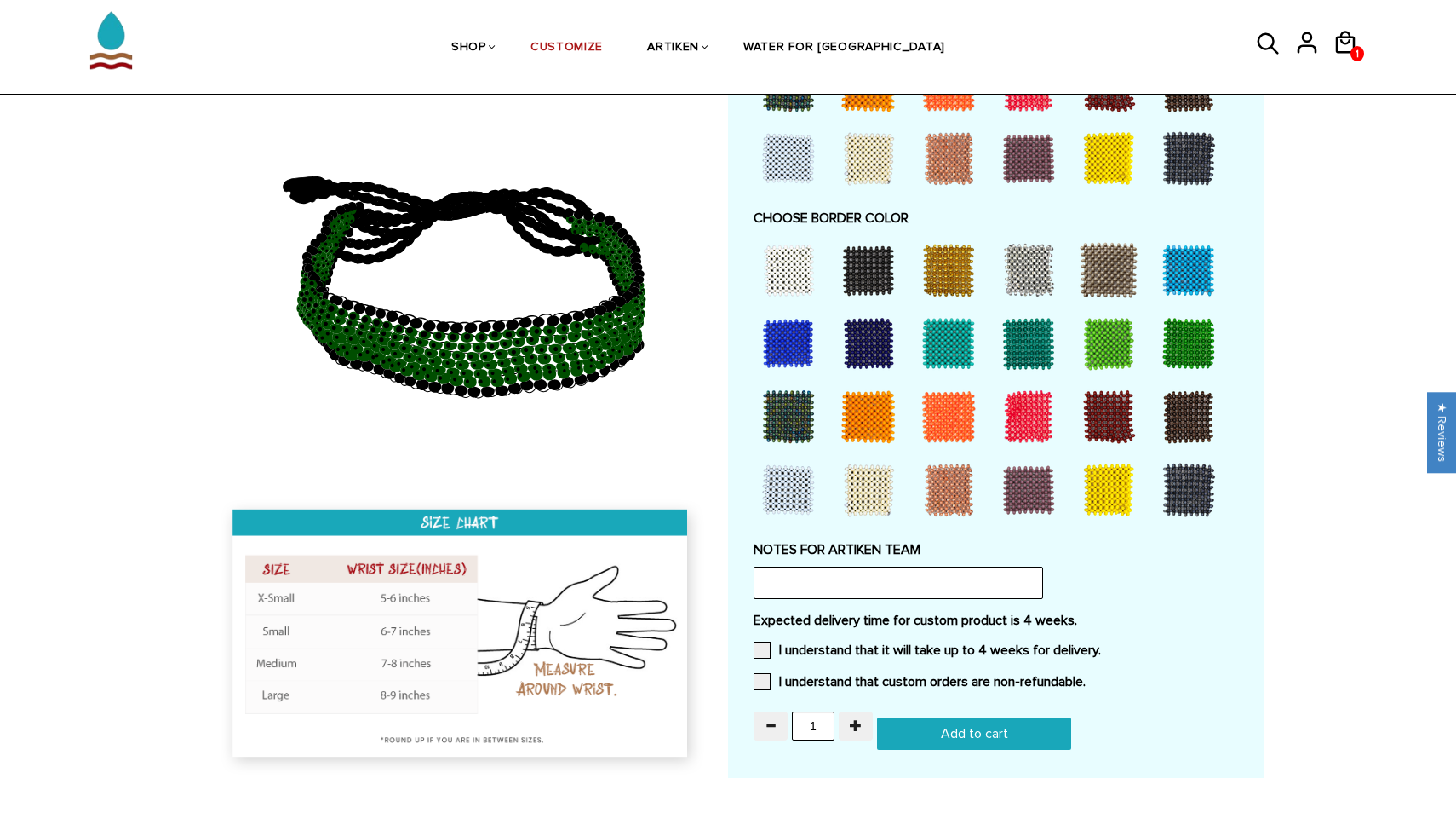
click at [1100, 263] on div at bounding box center [1108, 270] width 68 height 68
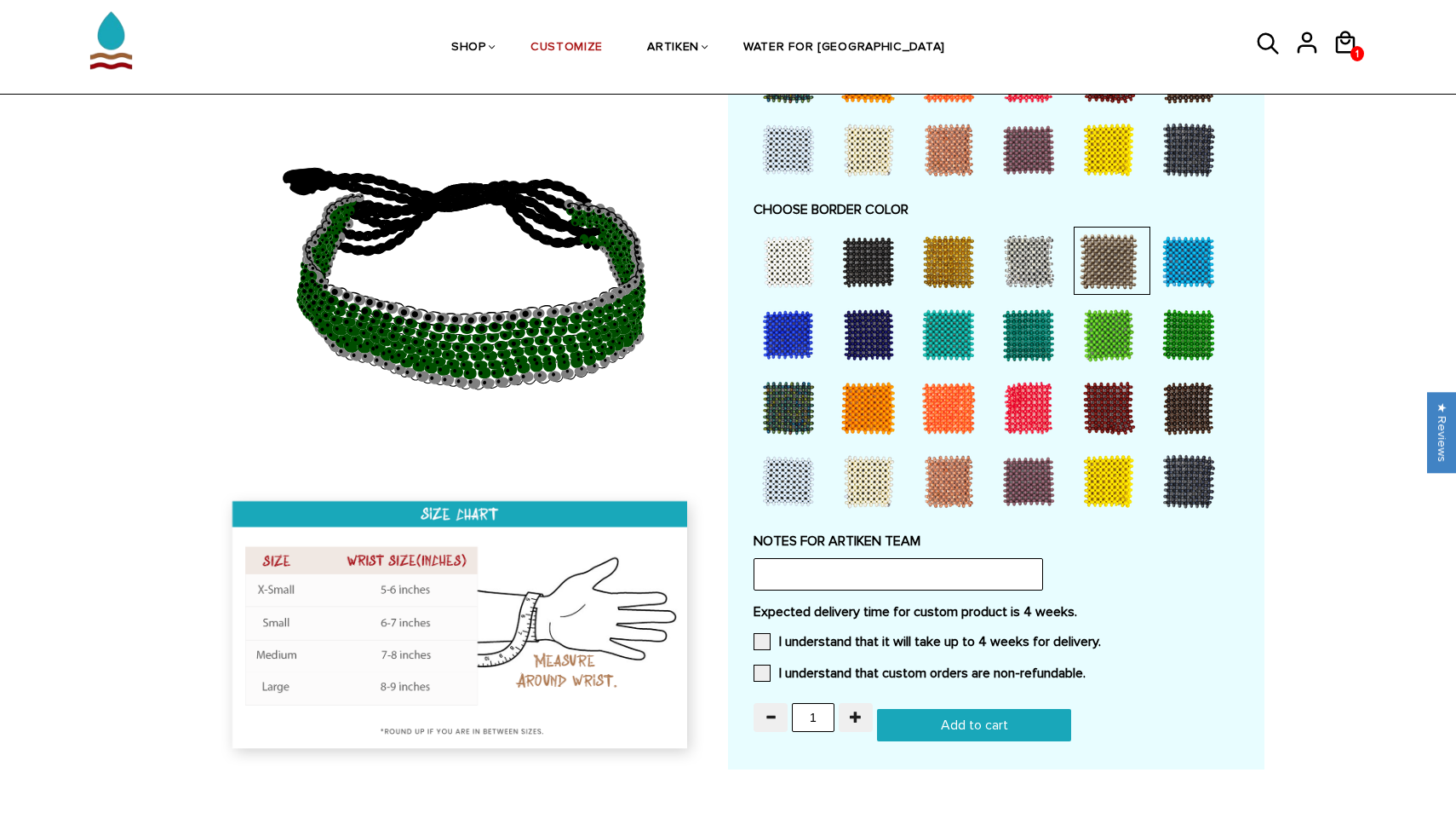
scroll to position [1132, 0]
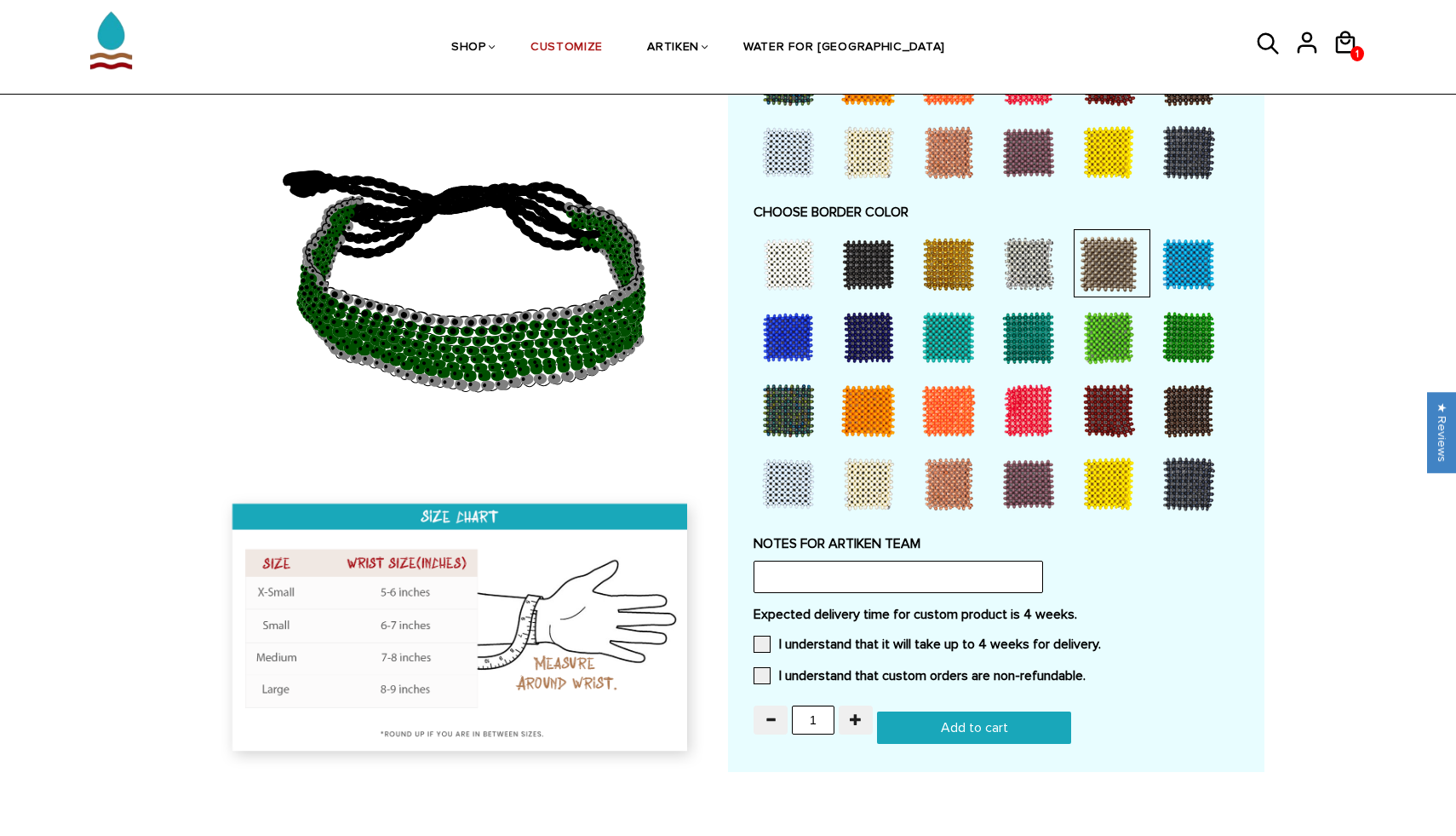
click at [1036, 258] on div at bounding box center [1028, 264] width 68 height 68
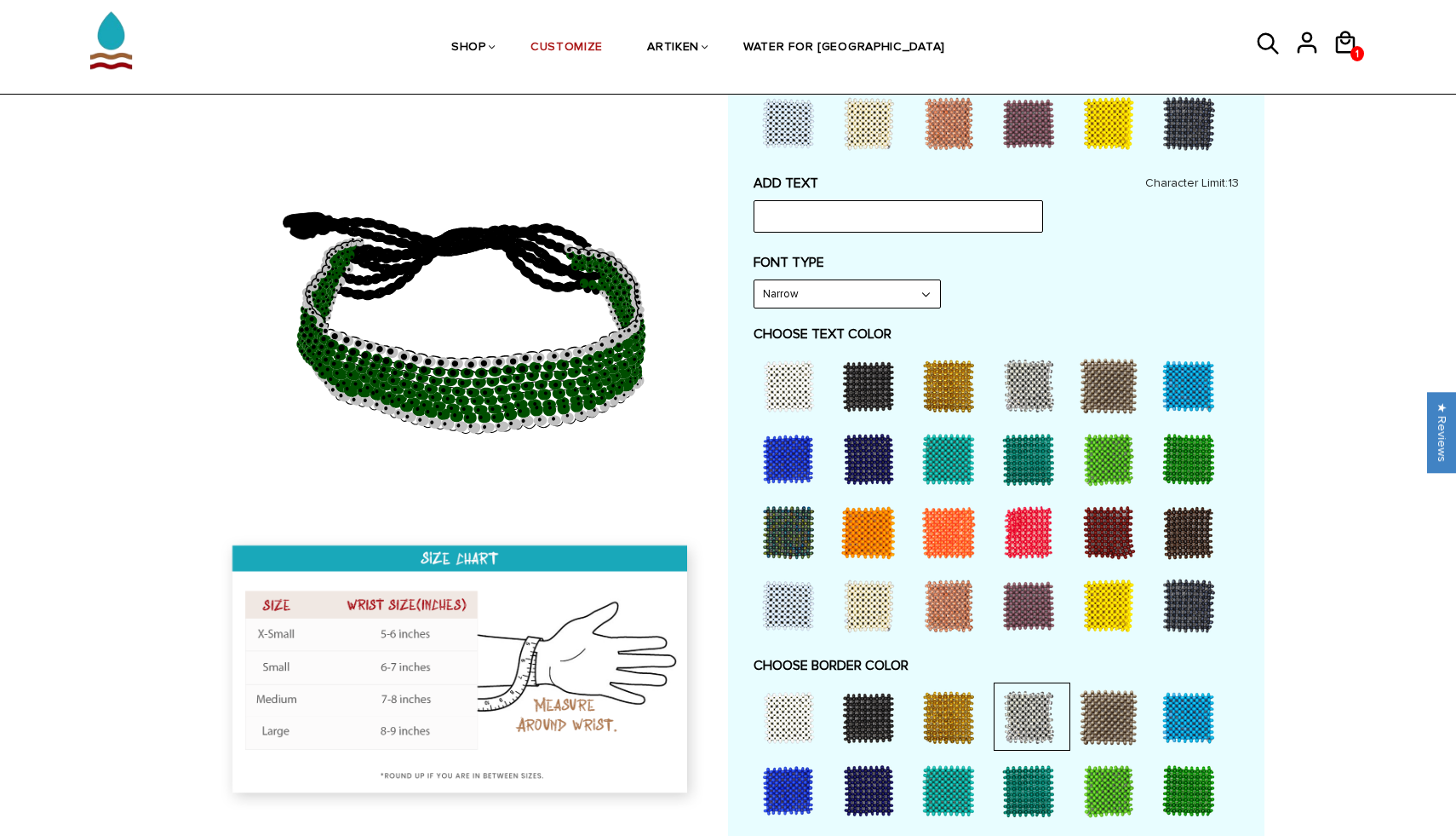
scroll to position [676, 0]
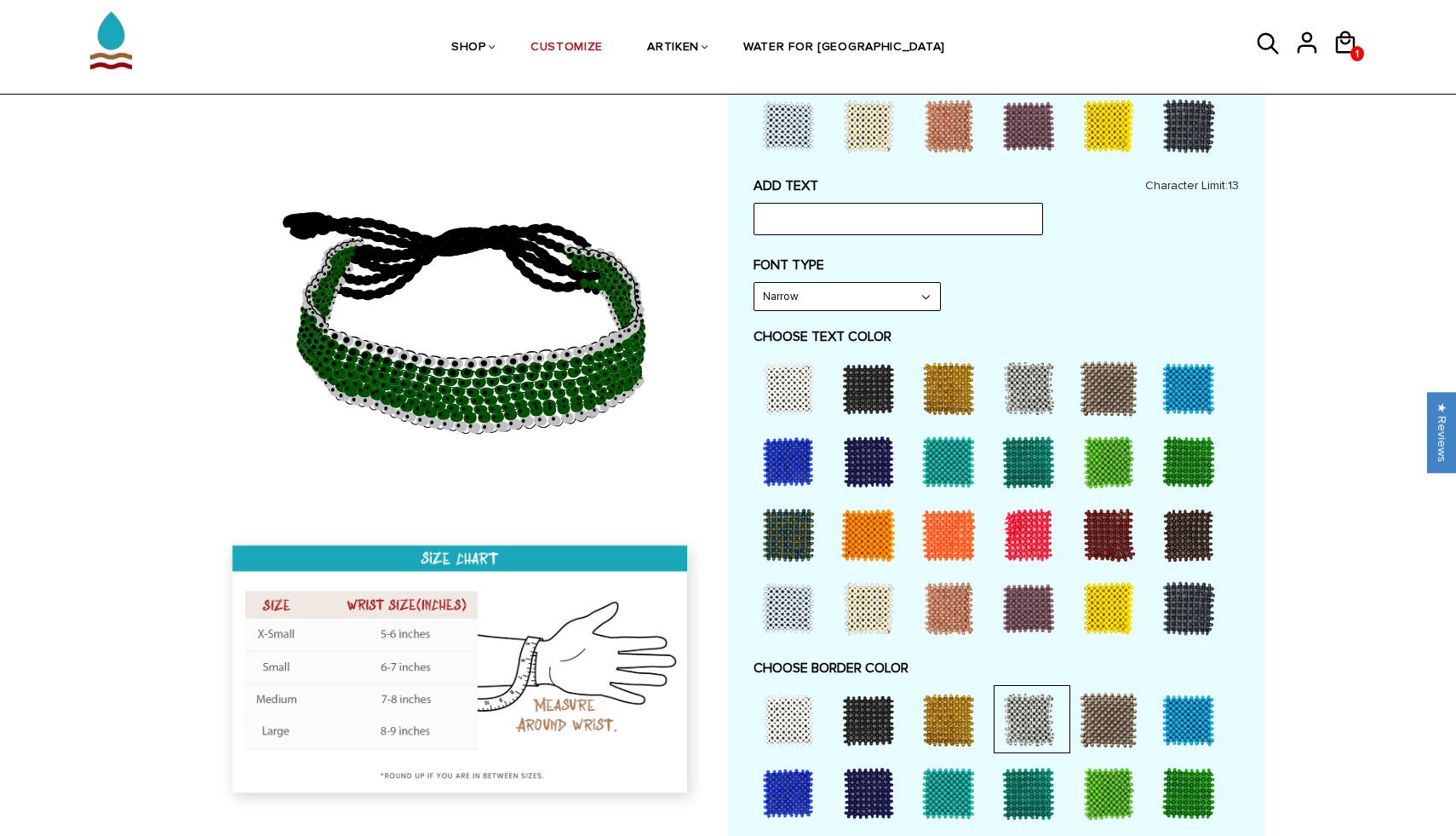
click at [1190, 457] on div at bounding box center [1189, 462] width 68 height 68
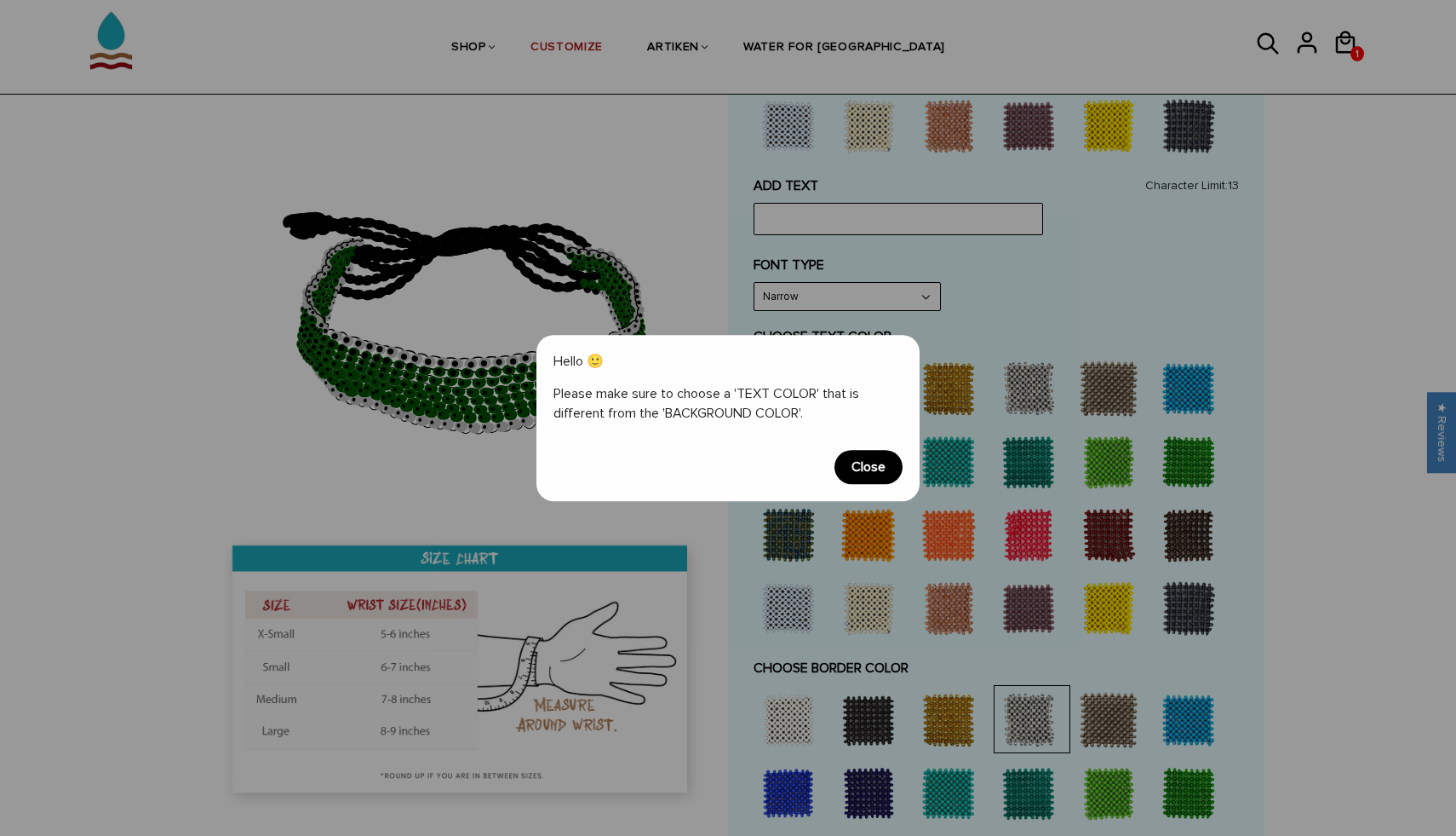
click at [872, 463] on span "Close" at bounding box center [869, 467] width 68 height 34
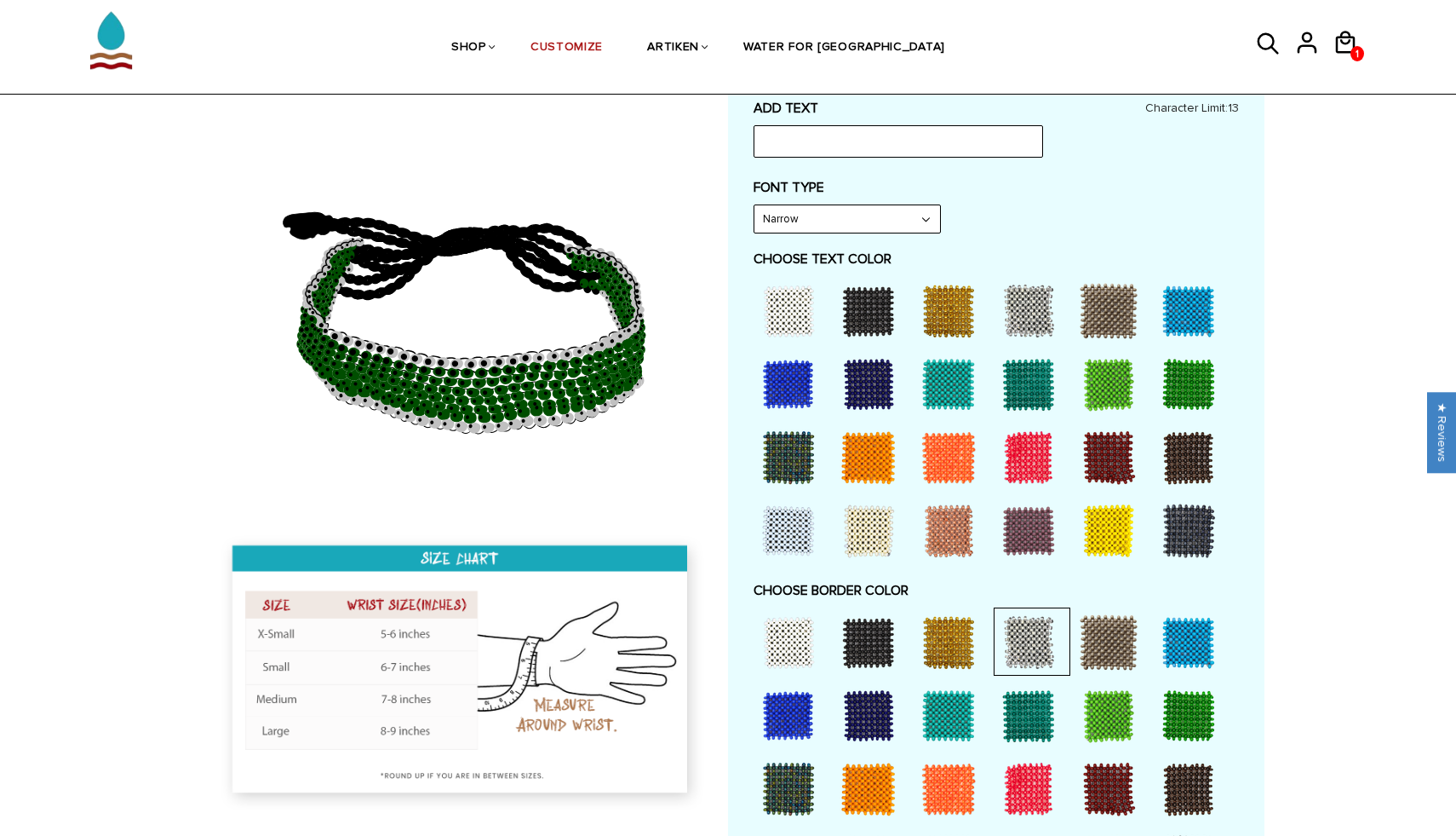
scroll to position [788, 0]
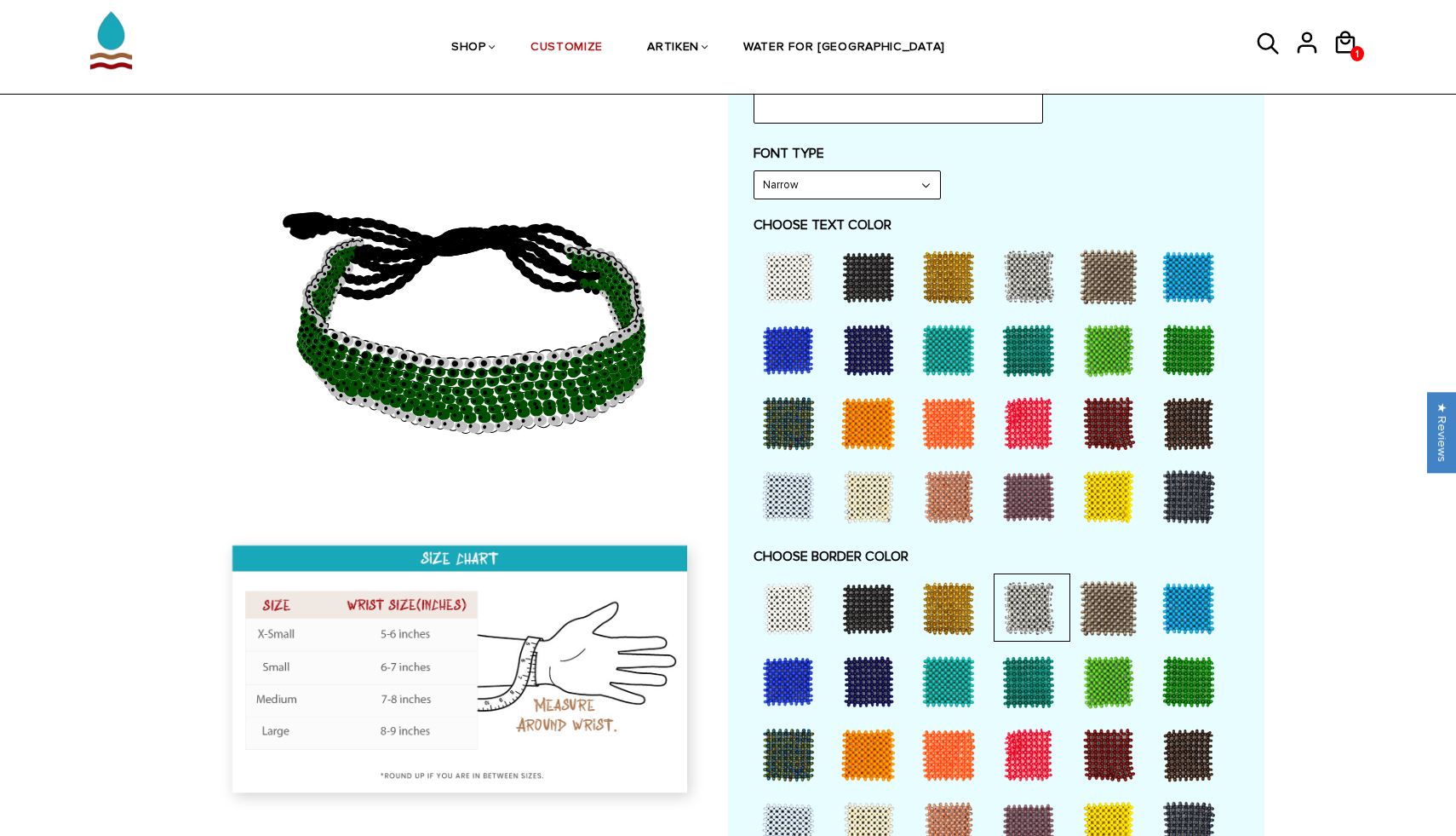
click at [784, 279] on div at bounding box center [789, 276] width 68 height 68
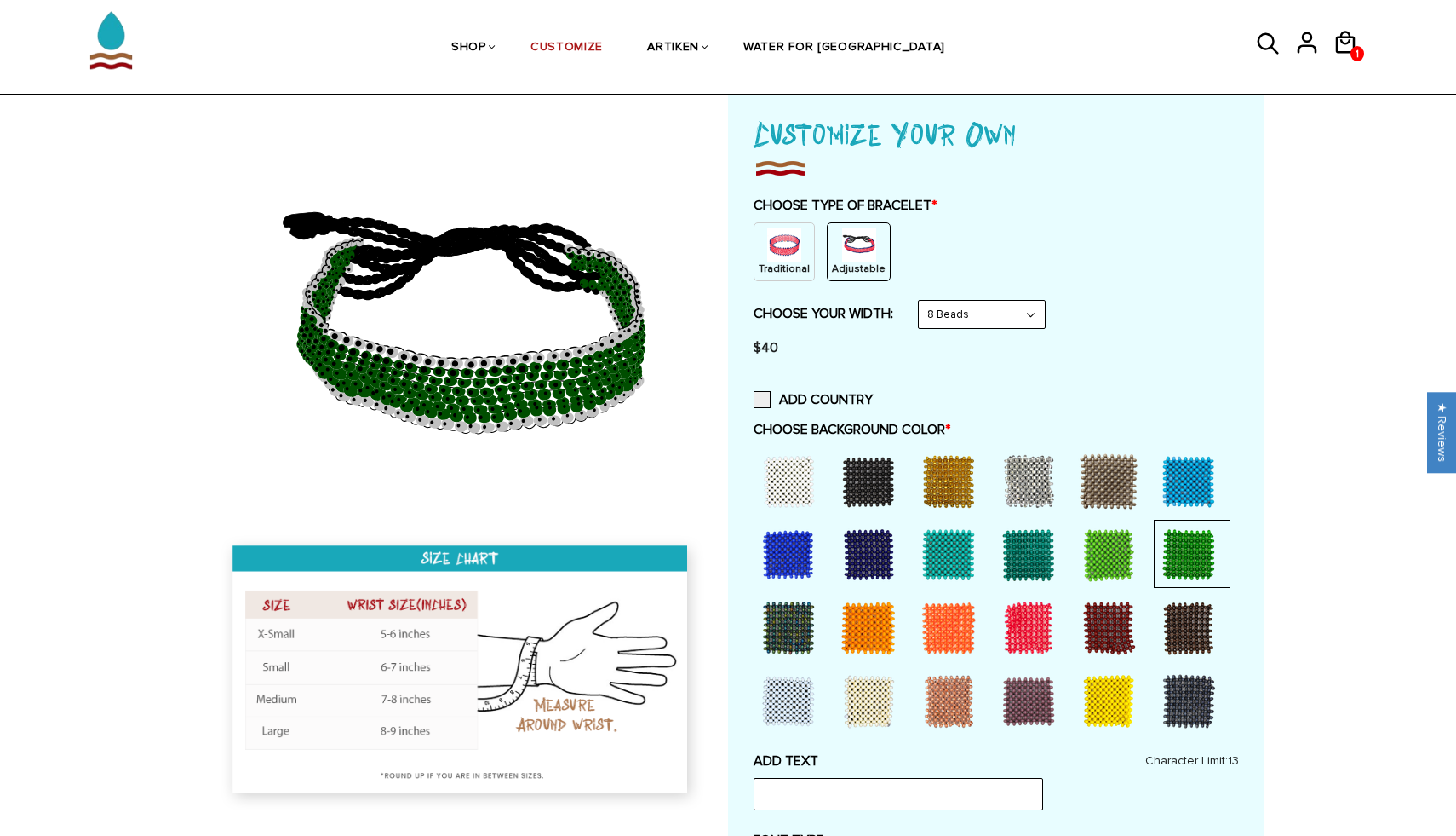
scroll to position [84, 0]
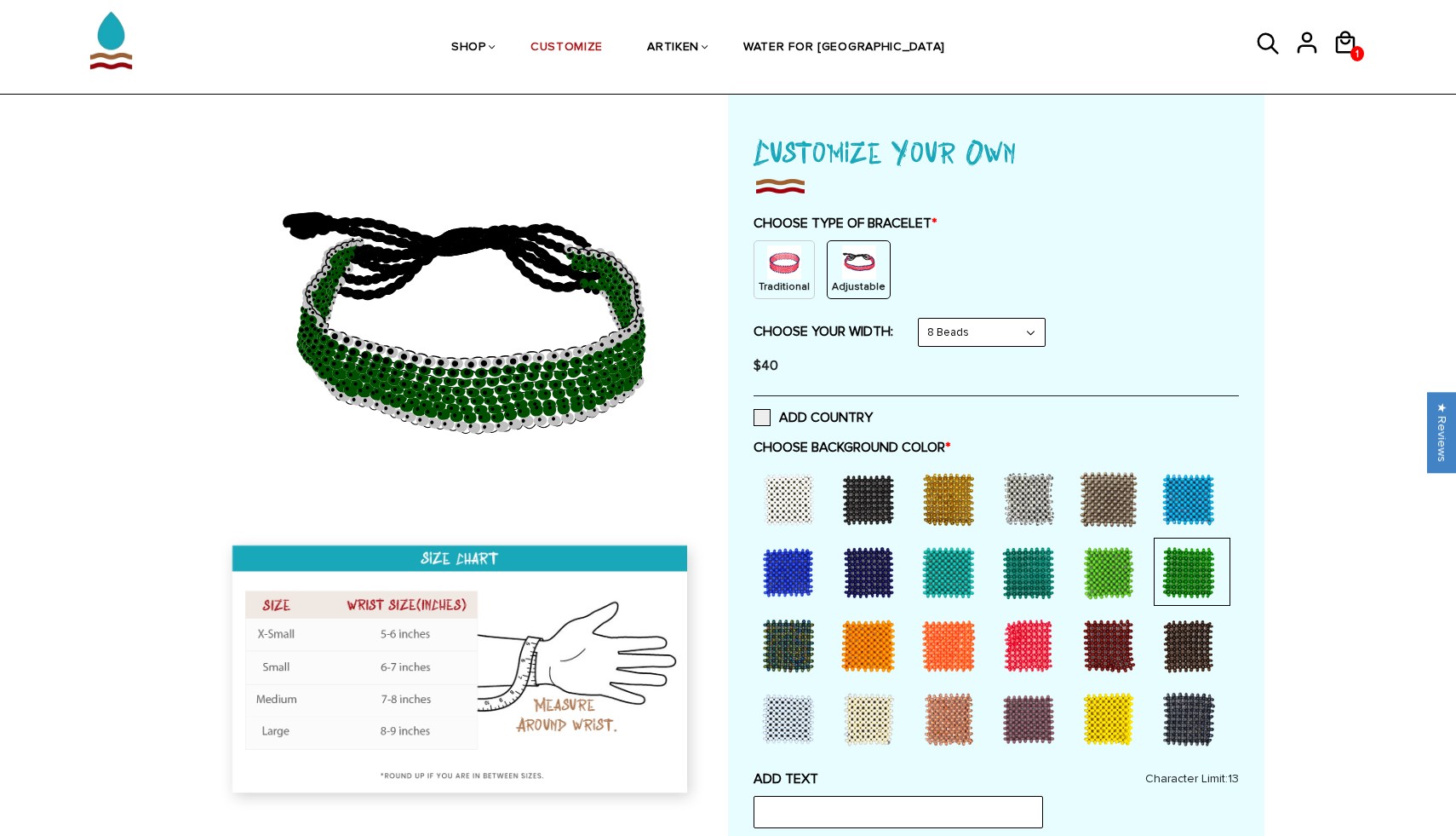
click at [781, 276] on img at bounding box center [784, 262] width 34 height 34
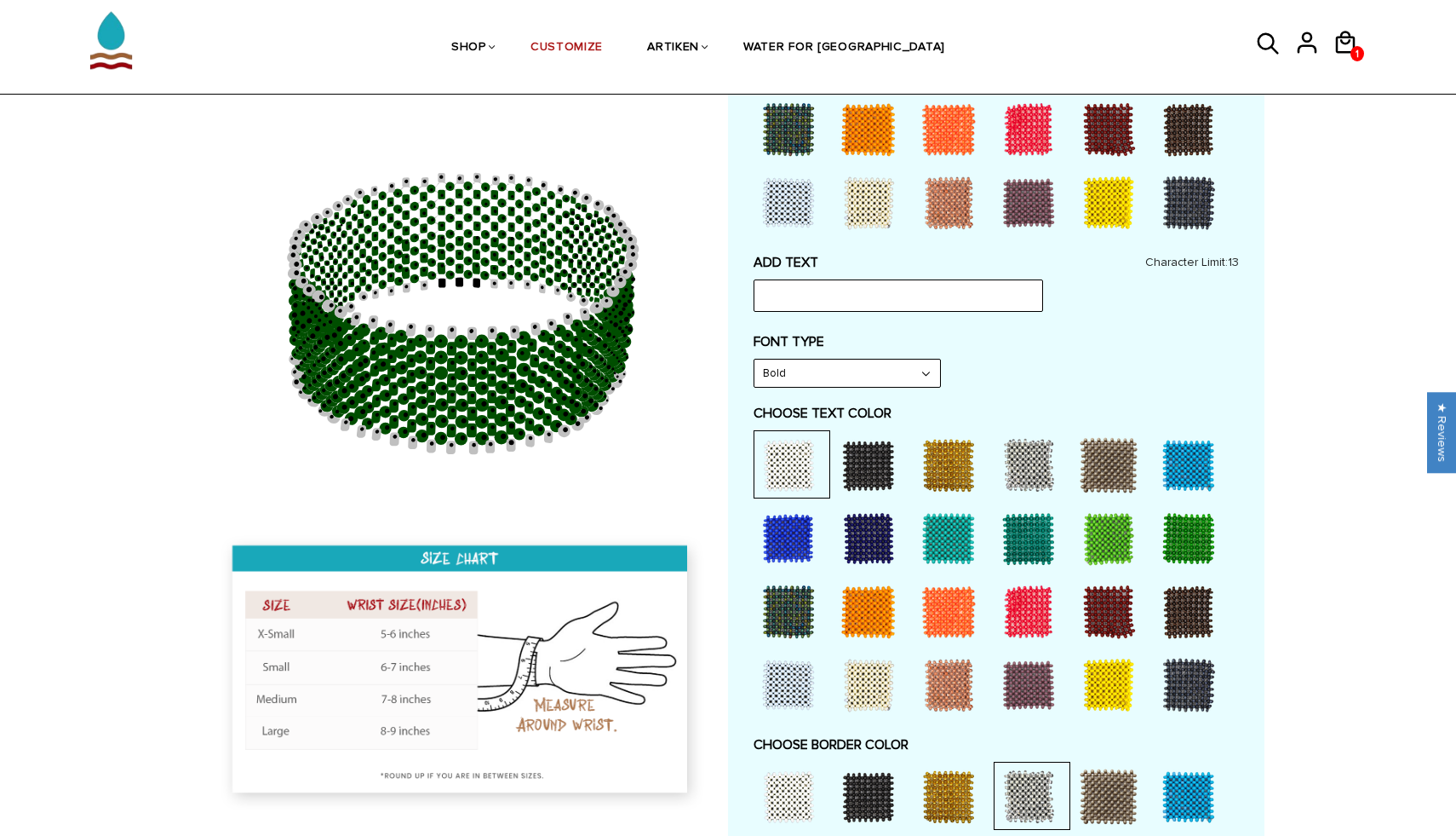
scroll to position [680, 0]
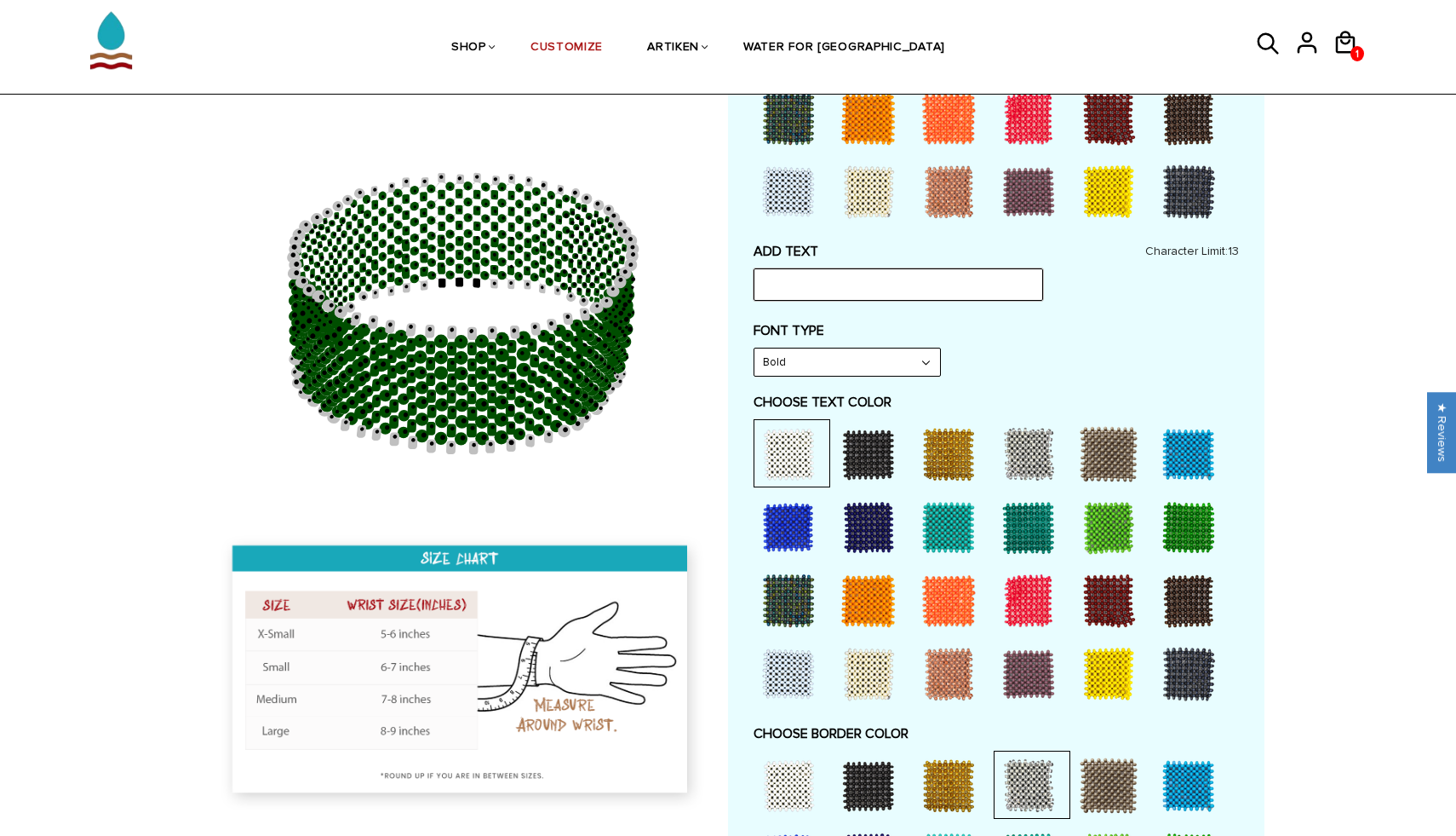
click at [778, 283] on input "text" at bounding box center [898, 284] width 290 height 32
type input "WARRIORS XC"
click at [1059, 333] on label "FONT TYPE" at bounding box center [996, 330] width 486 height 17
click at [923, 362] on select "Bold" at bounding box center [847, 362] width 185 height 28
click at [755, 348] on select "Bold" at bounding box center [847, 362] width 185 height 28
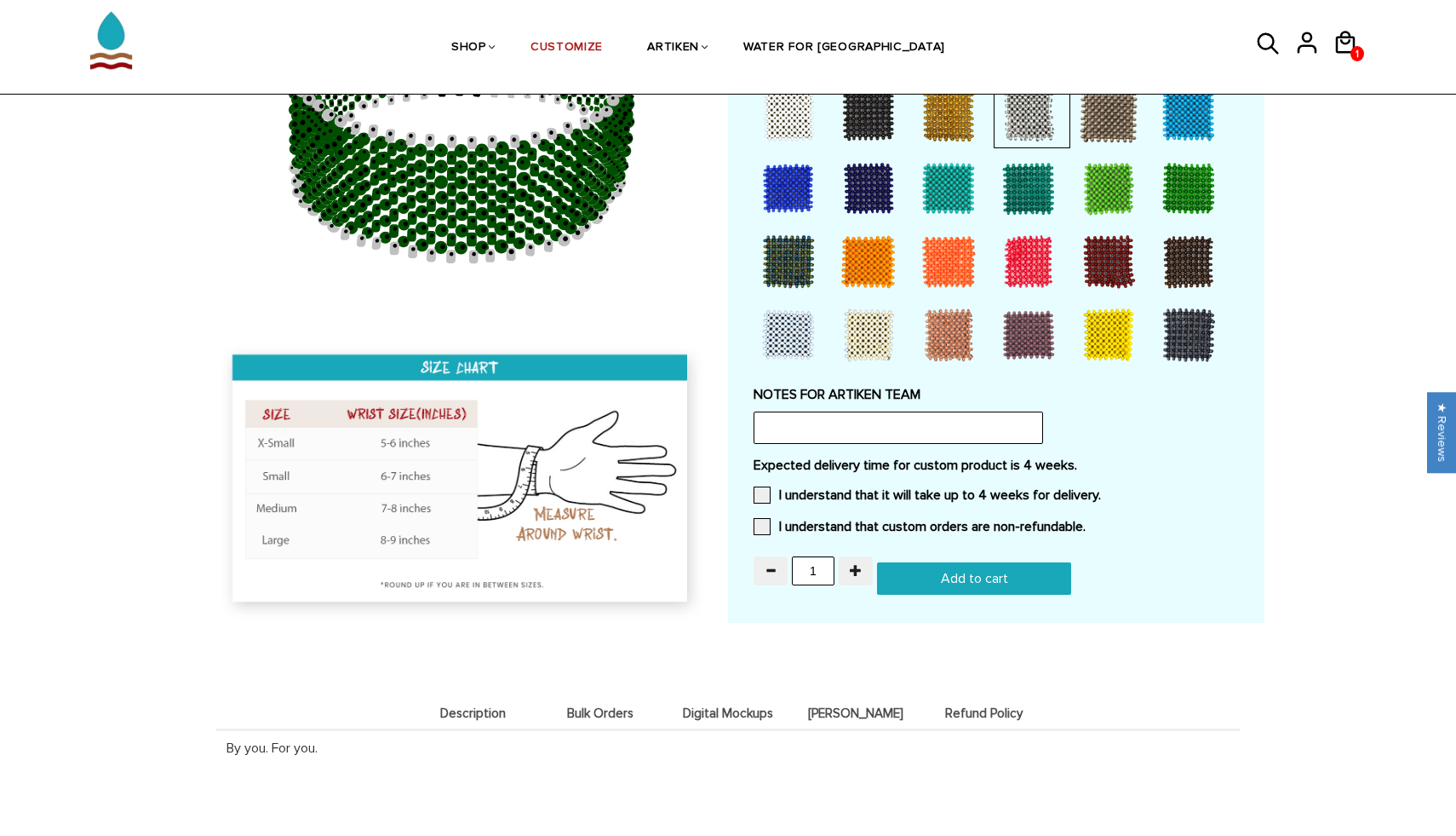
scroll to position [1373, 0]
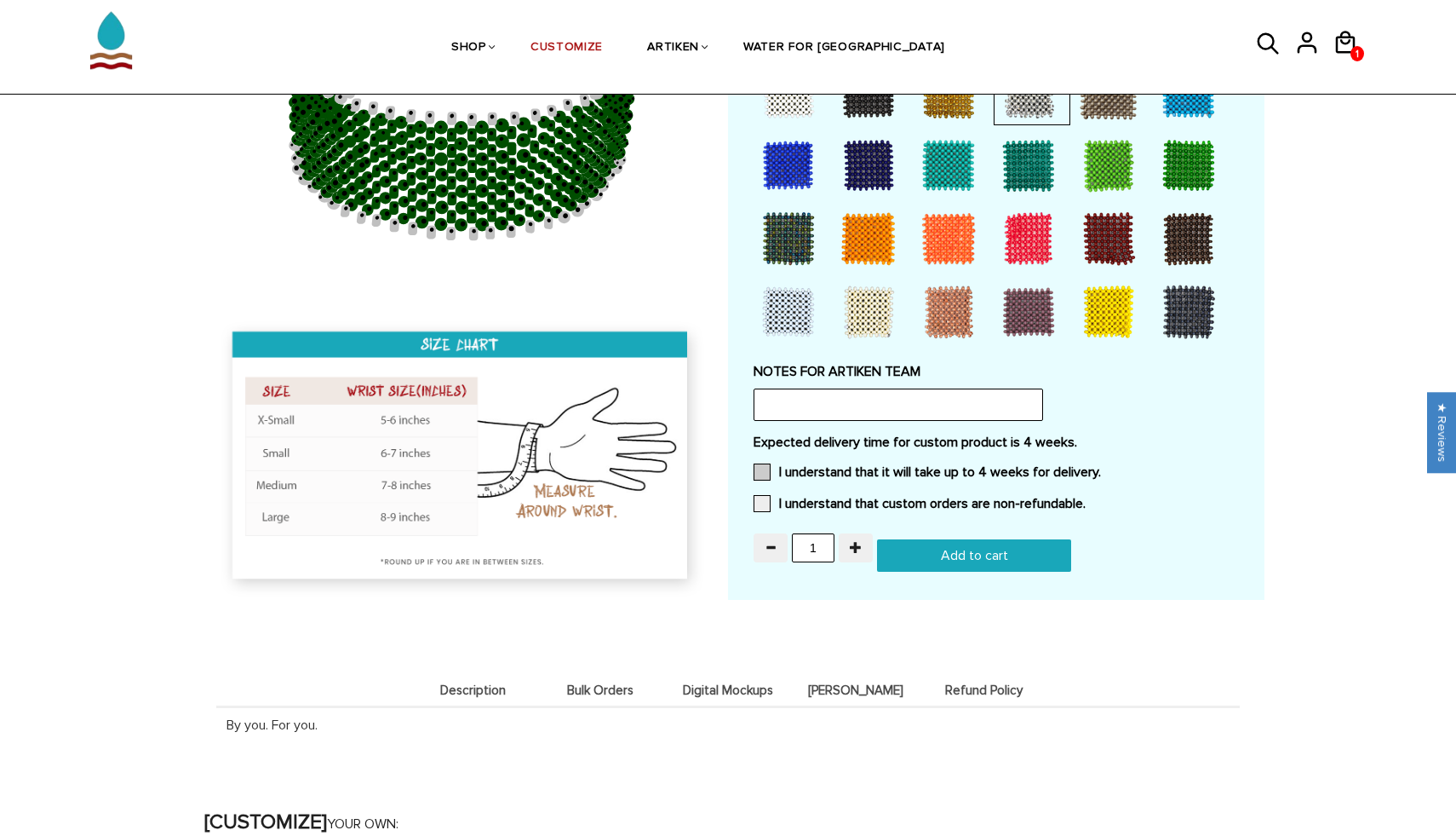
click at [765, 465] on span at bounding box center [762, 471] width 17 height 17
click at [1101, 467] on input "I understand that it will take up to 4 weeks for delivery." at bounding box center [1101, 467] width 0 height 0
click at [759, 506] on span at bounding box center [762, 503] width 17 height 17
click at [1085, 498] on input "I understand that custom orders are non-refundable." at bounding box center [1085, 498] width 0 height 0
click at [945, 557] on input "Add to cart" at bounding box center [974, 555] width 194 height 32
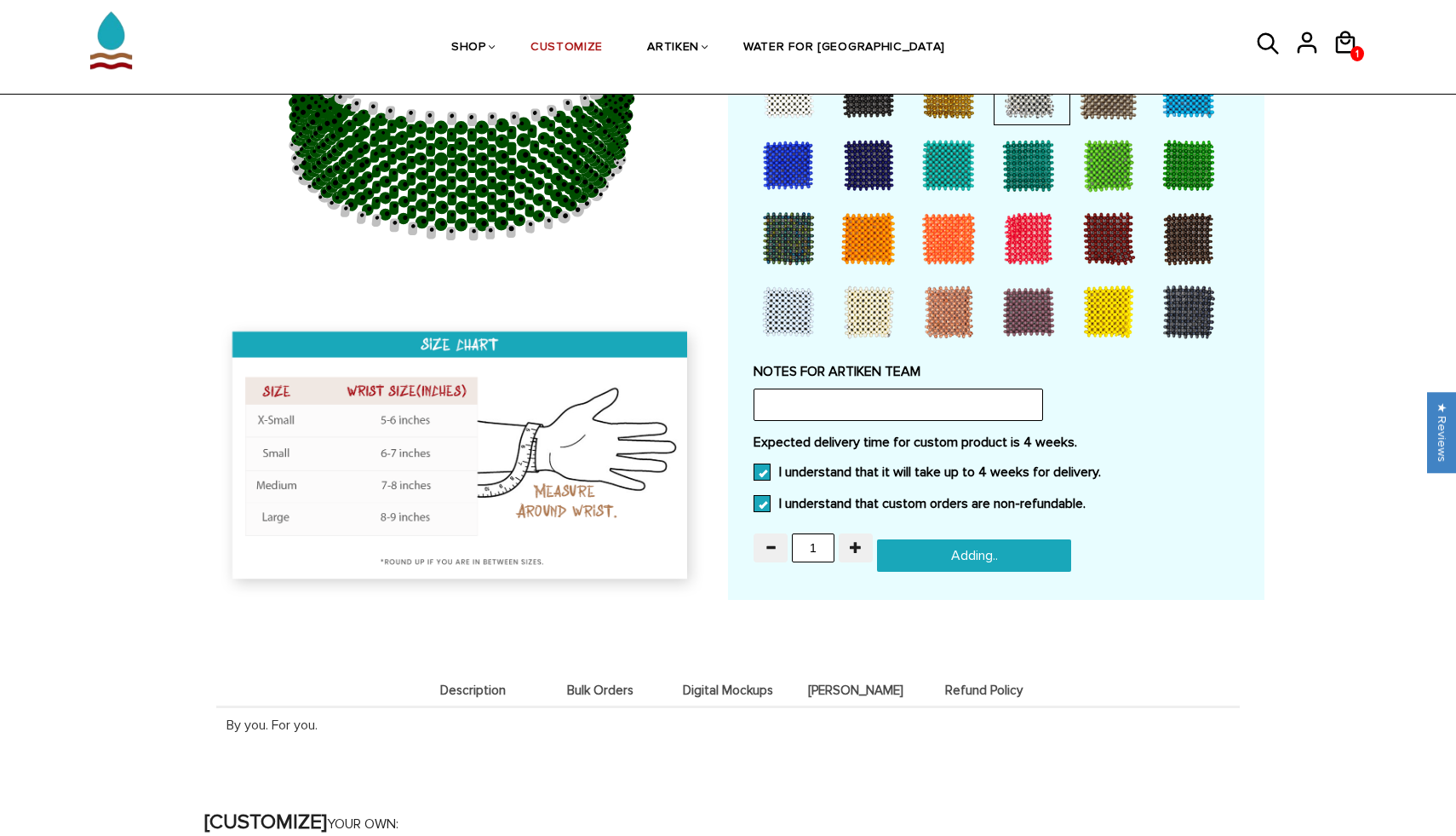
type input "Add to cart"
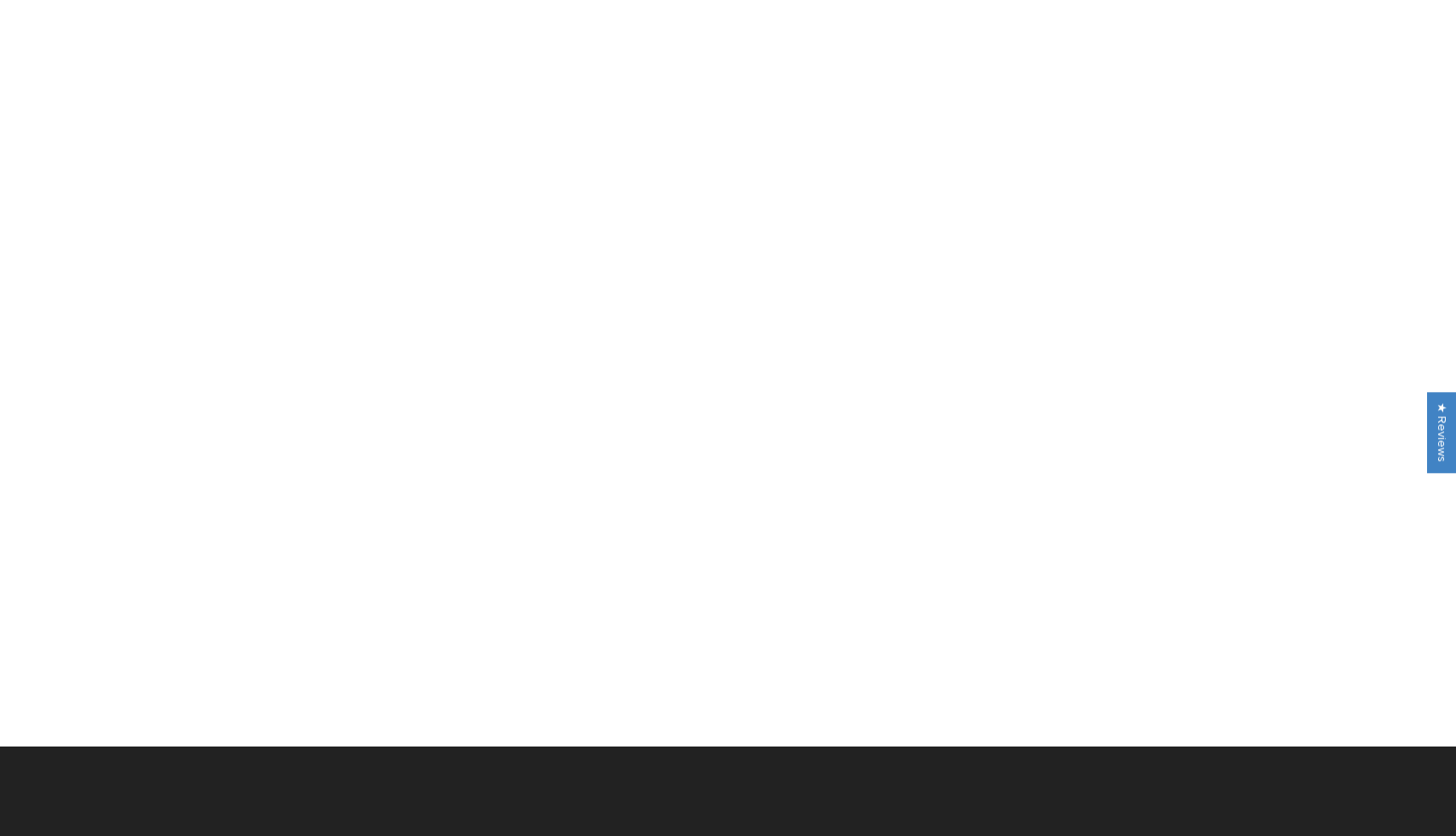
scroll to position [1373, 0]
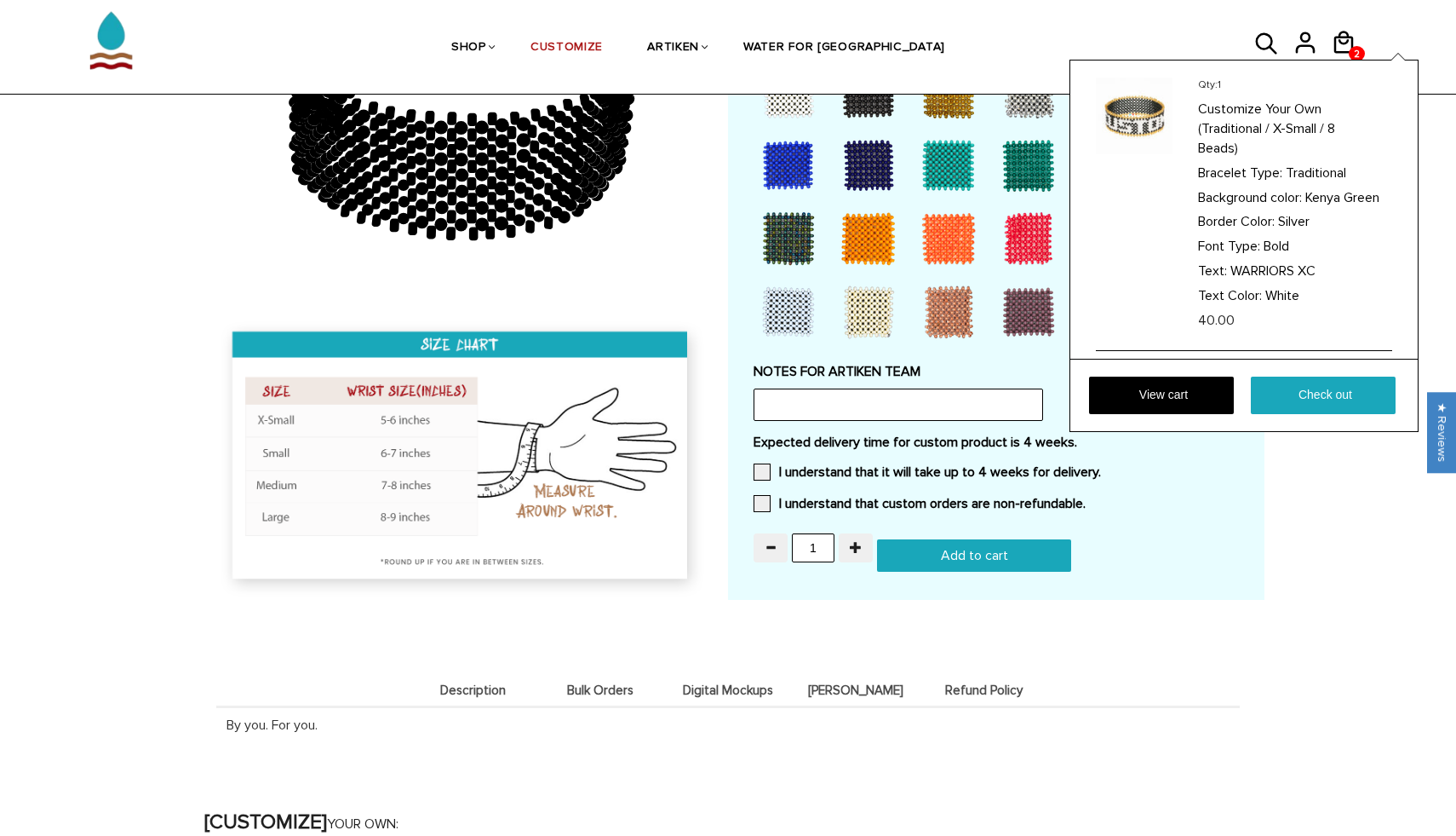
click at [1352, 60] on div "Qty: 1 Customize Your Own (Traditional / X-Small / 8 Beads) Bracelet Type: Trad…" at bounding box center [1244, 246] width 349 height 373
click at [1168, 399] on link "View cart" at bounding box center [1161, 395] width 144 height 37
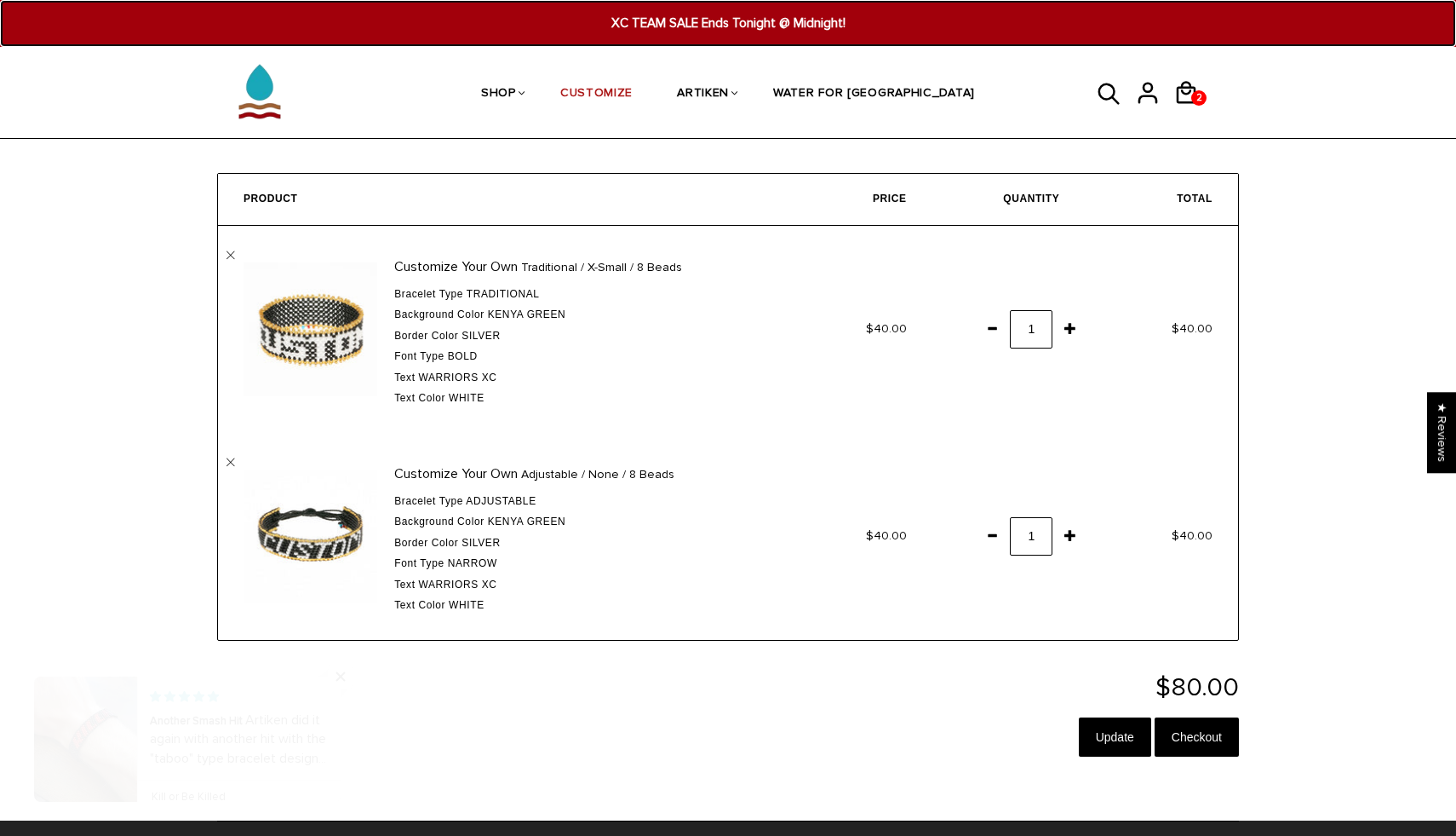
click at [699, 20] on span "XC TEAM SALE Ends Tonight @ Midnight!" at bounding box center [728, 23] width 562 height 20
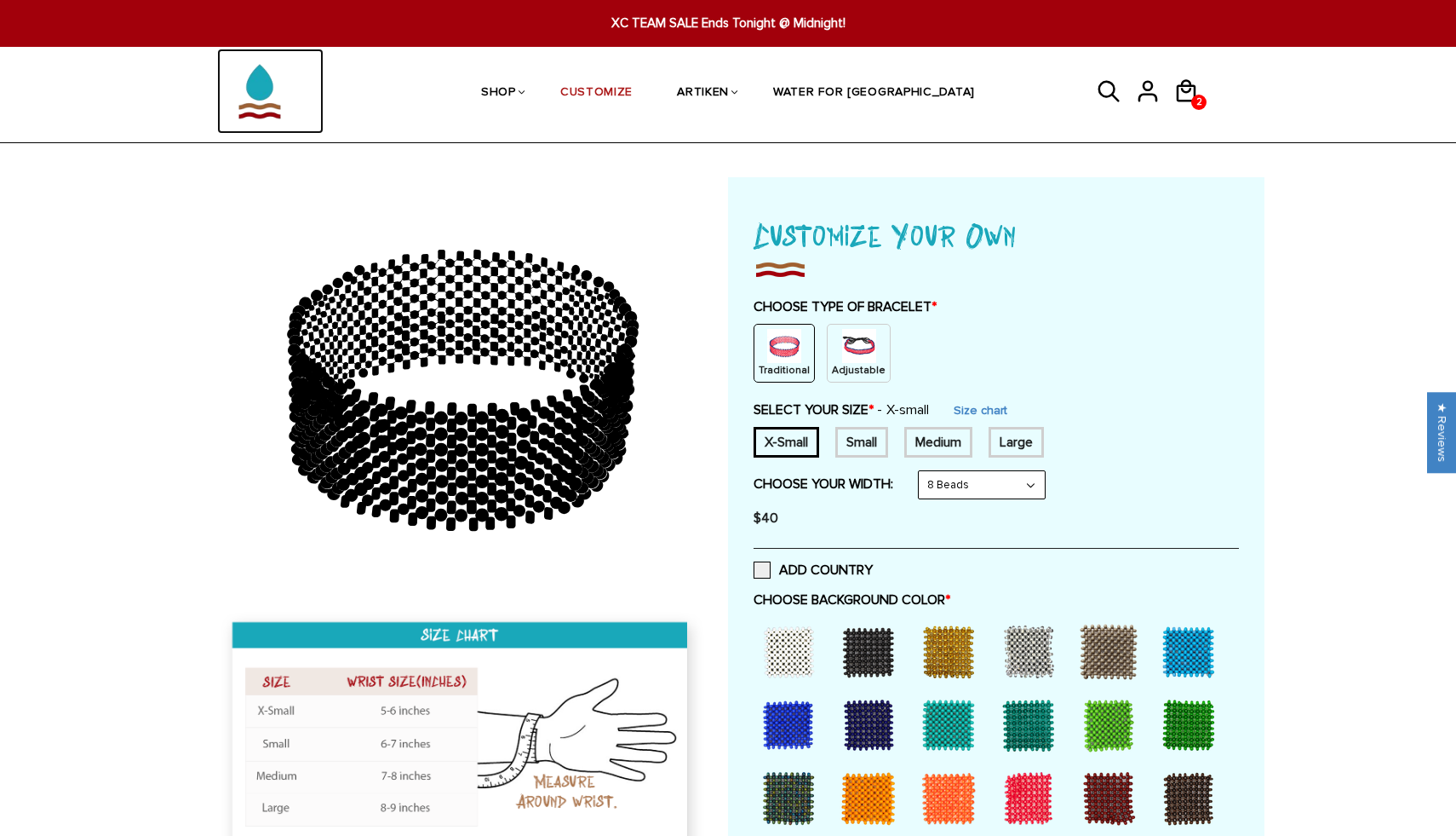
click at [259, 79] on img at bounding box center [260, 91] width 86 height 86
